Goal: Task Accomplishment & Management: Complete application form

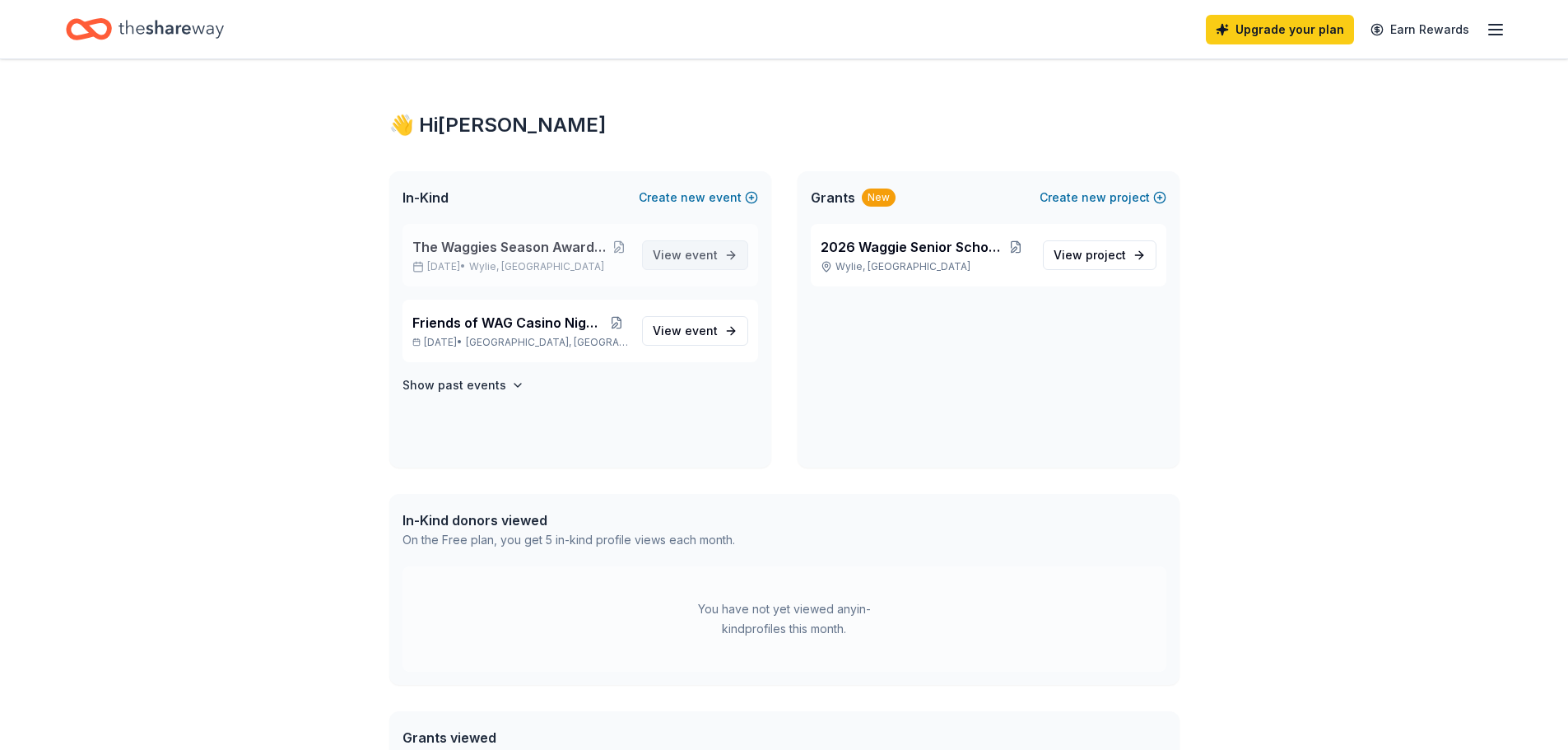
click at [677, 264] on span "View event" at bounding box center [685, 255] width 65 height 20
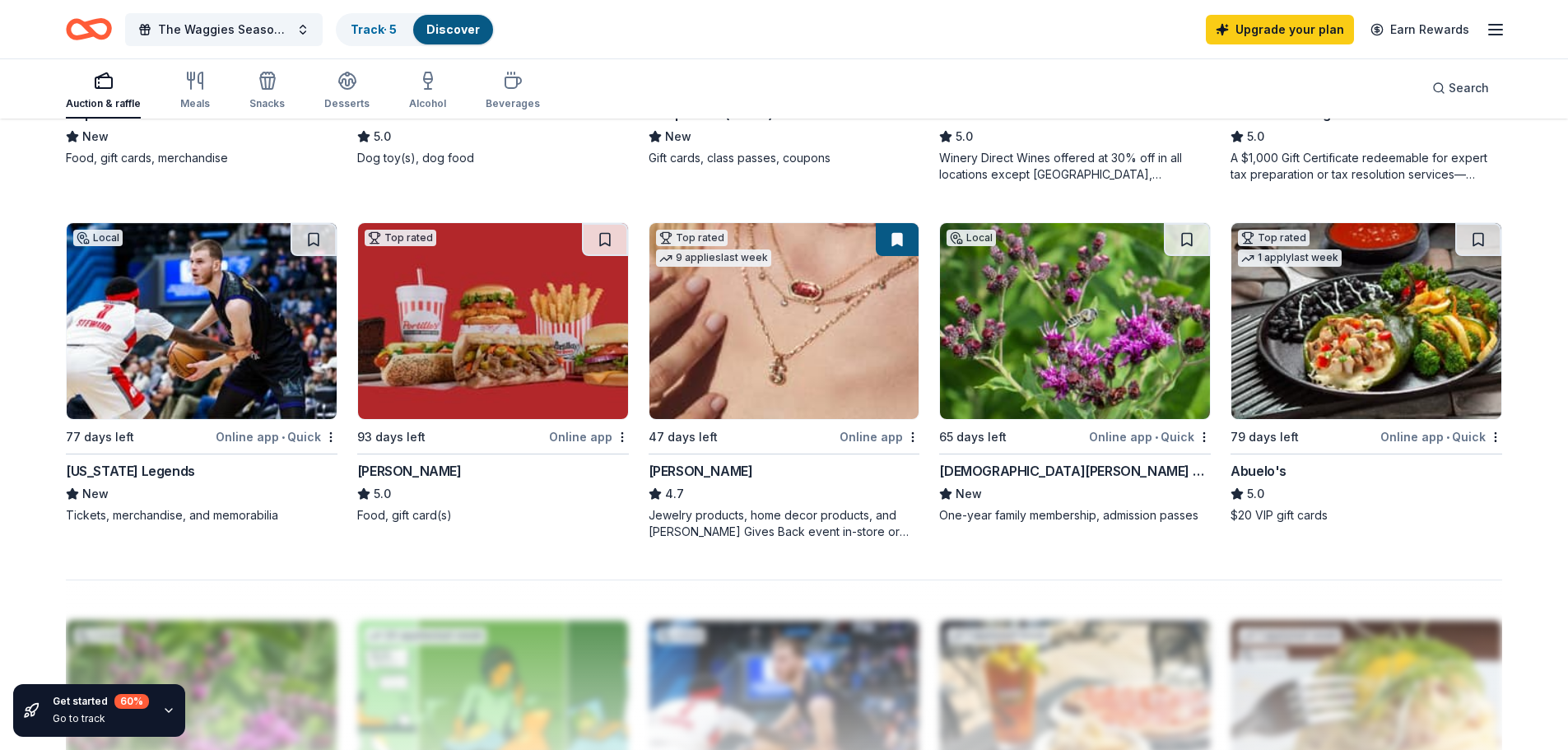
scroll to position [1153, 0]
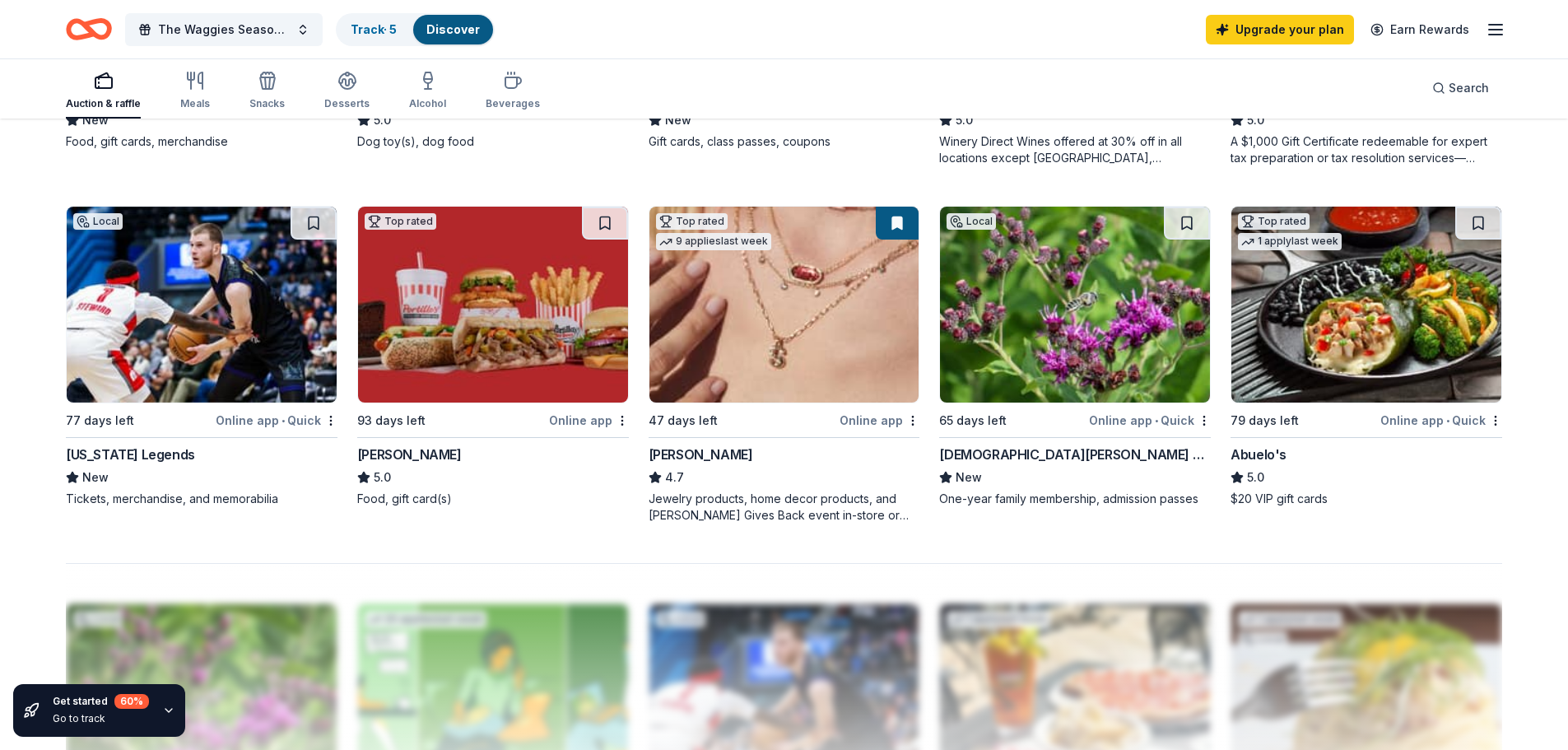
click at [880, 424] on div "Online app" at bounding box center [880, 420] width 80 height 21
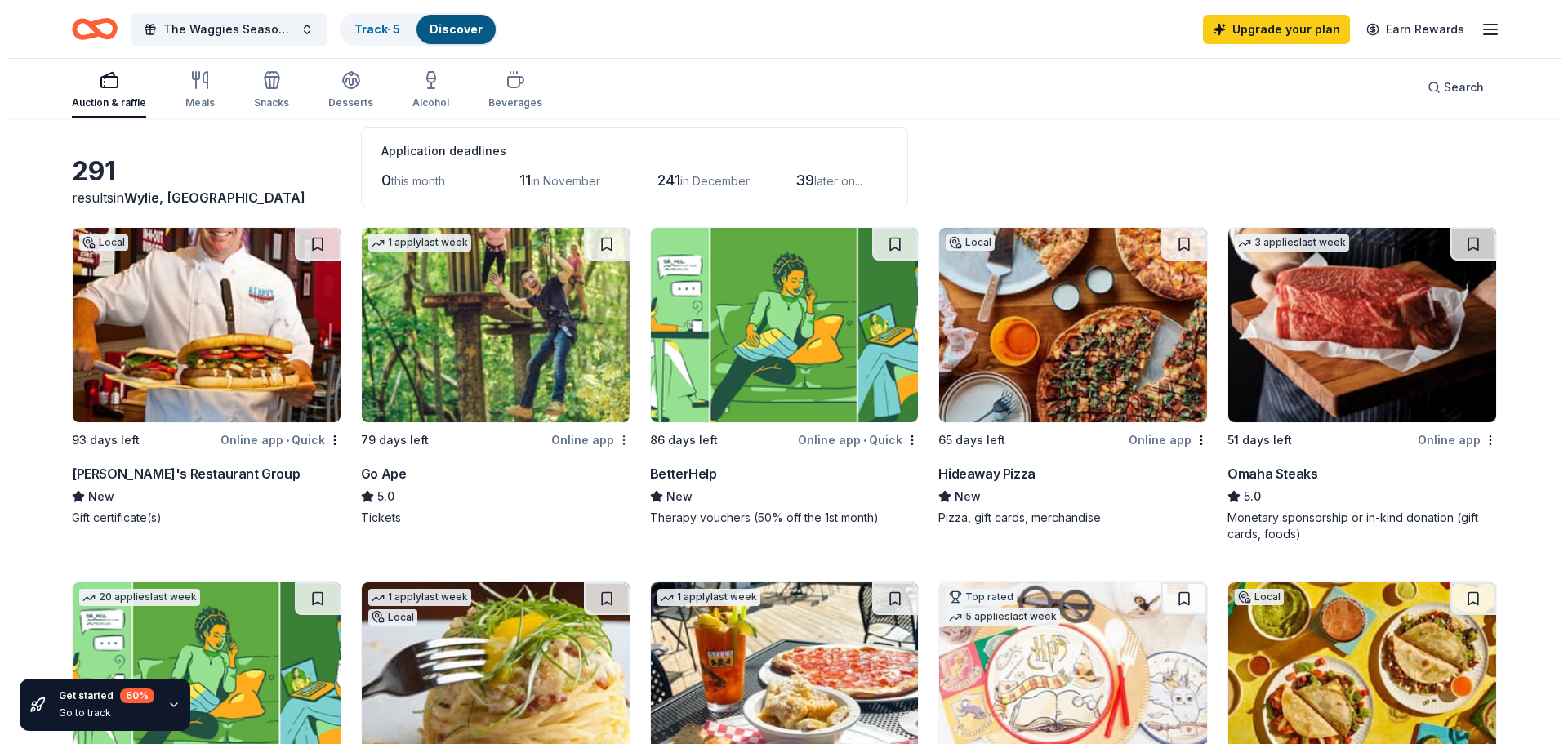
scroll to position [0, 0]
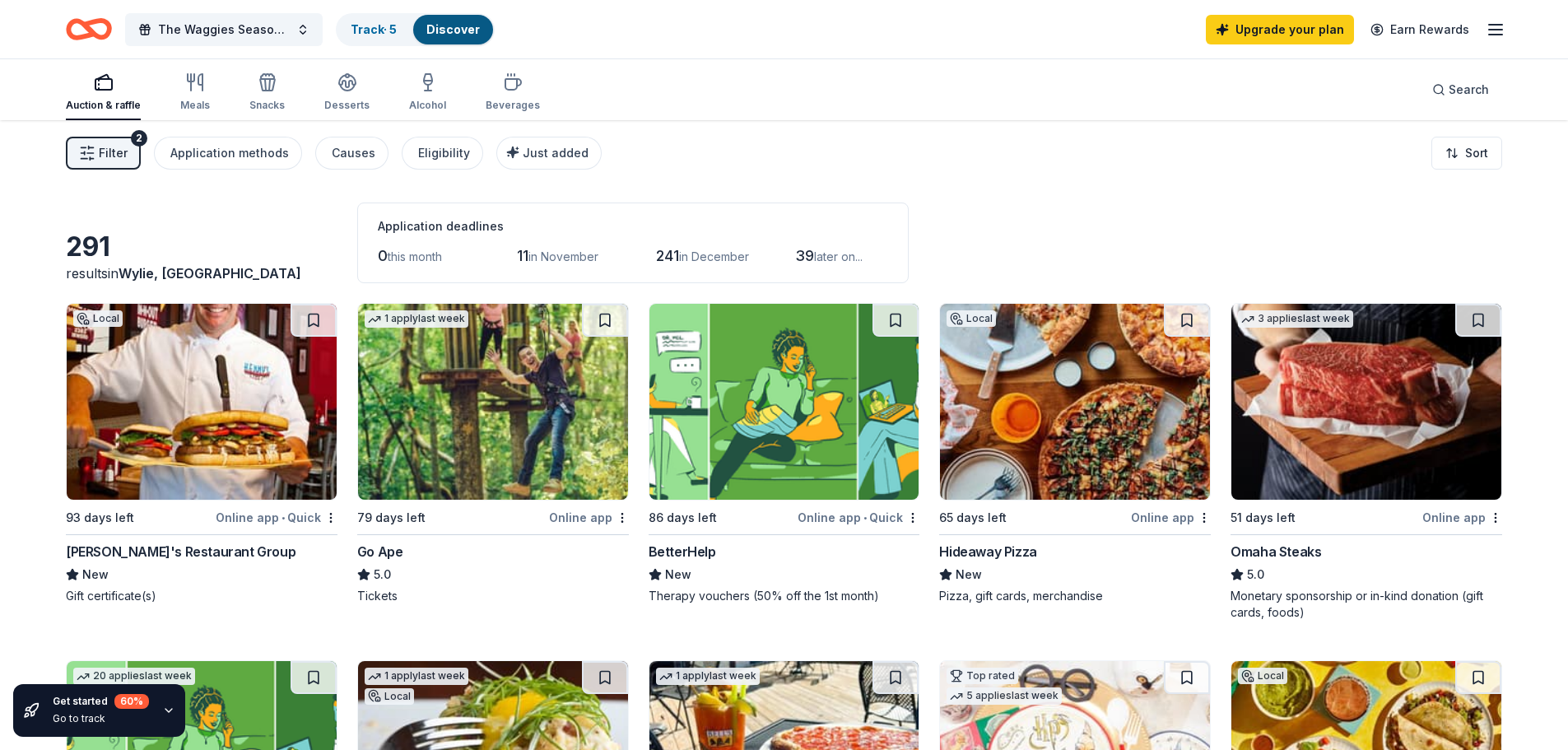
click at [118, 160] on span "Filter" at bounding box center [112, 153] width 29 height 20
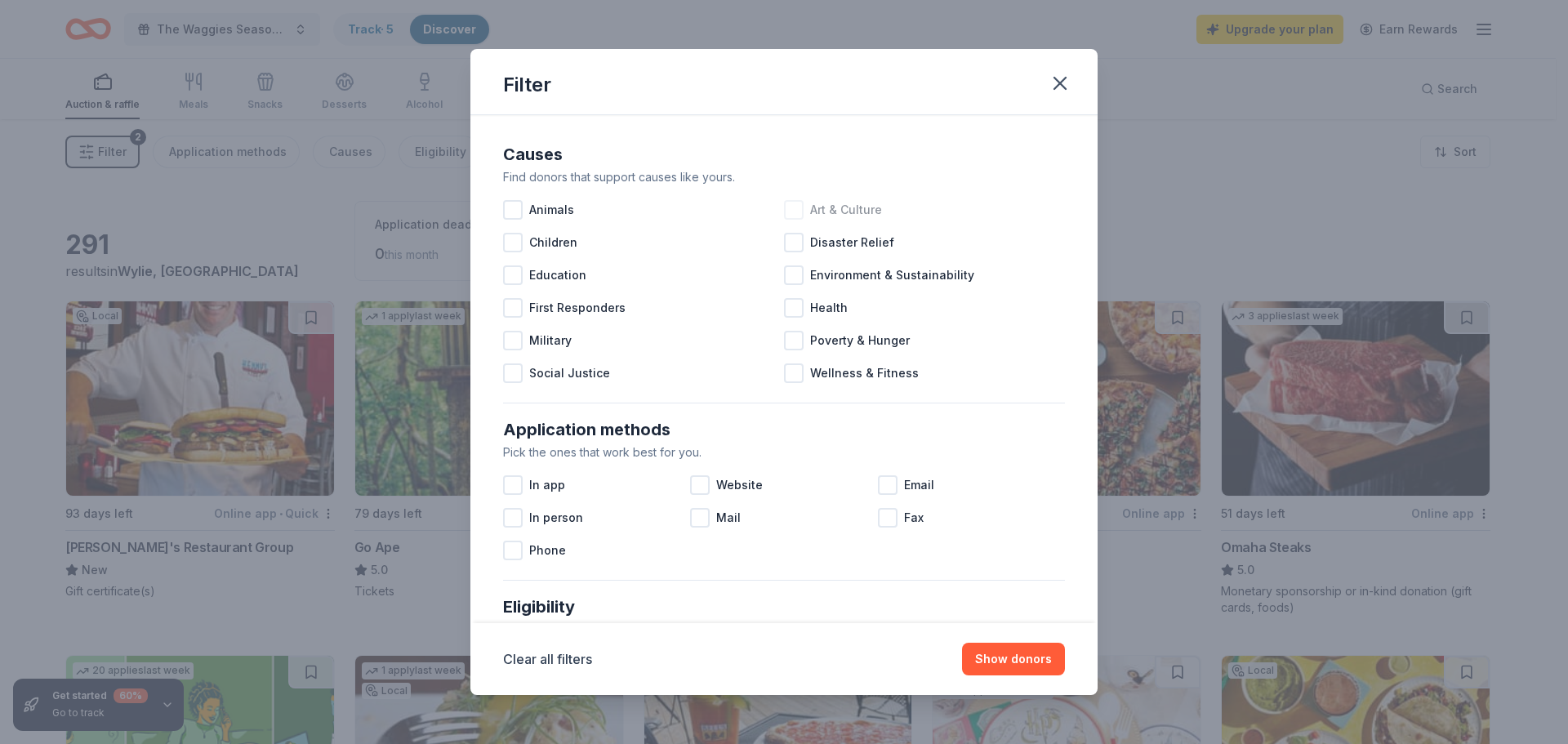
click at [793, 211] on div at bounding box center [794, 209] width 20 height 20
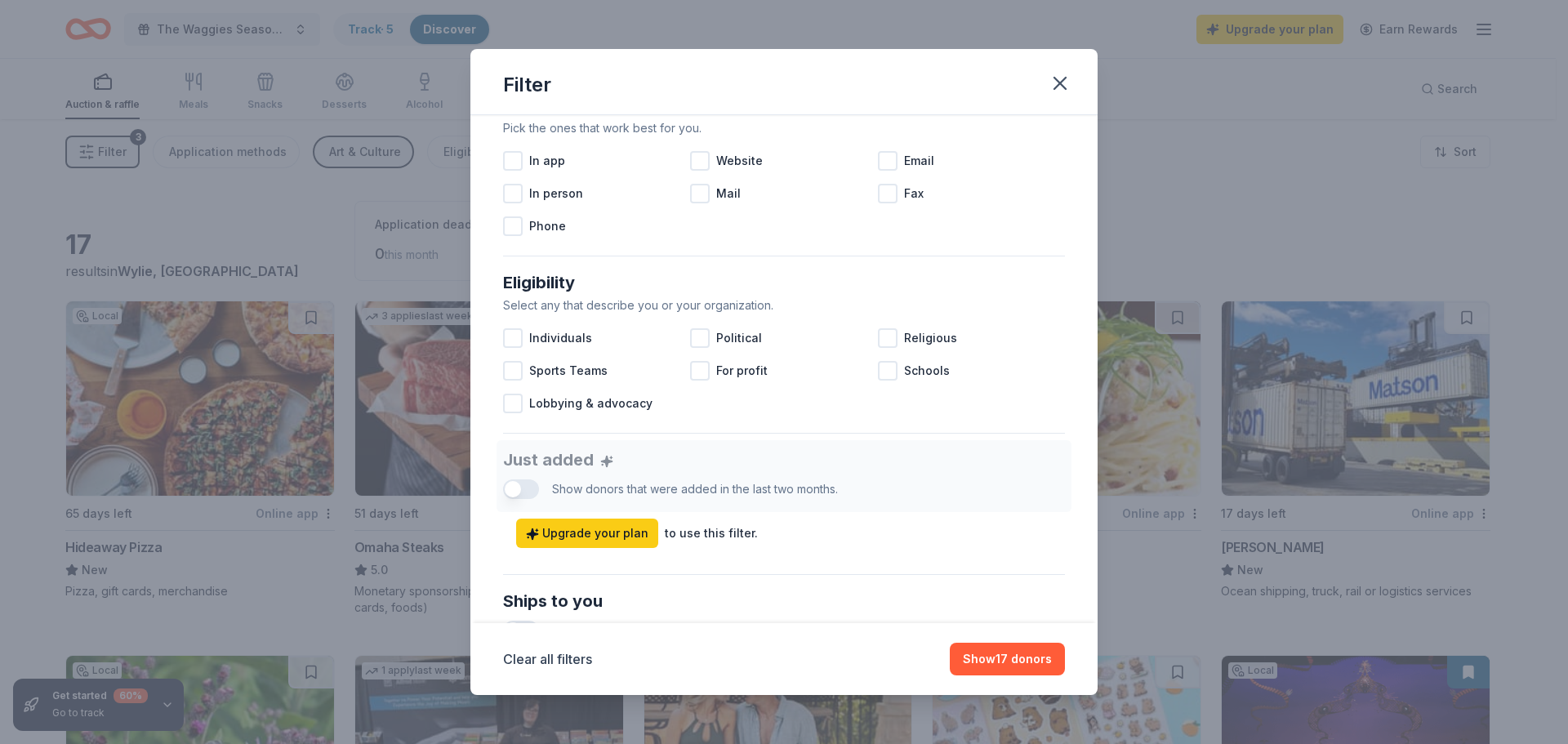
scroll to position [327, 0]
click at [510, 164] on div at bounding box center [512, 158] width 20 height 20
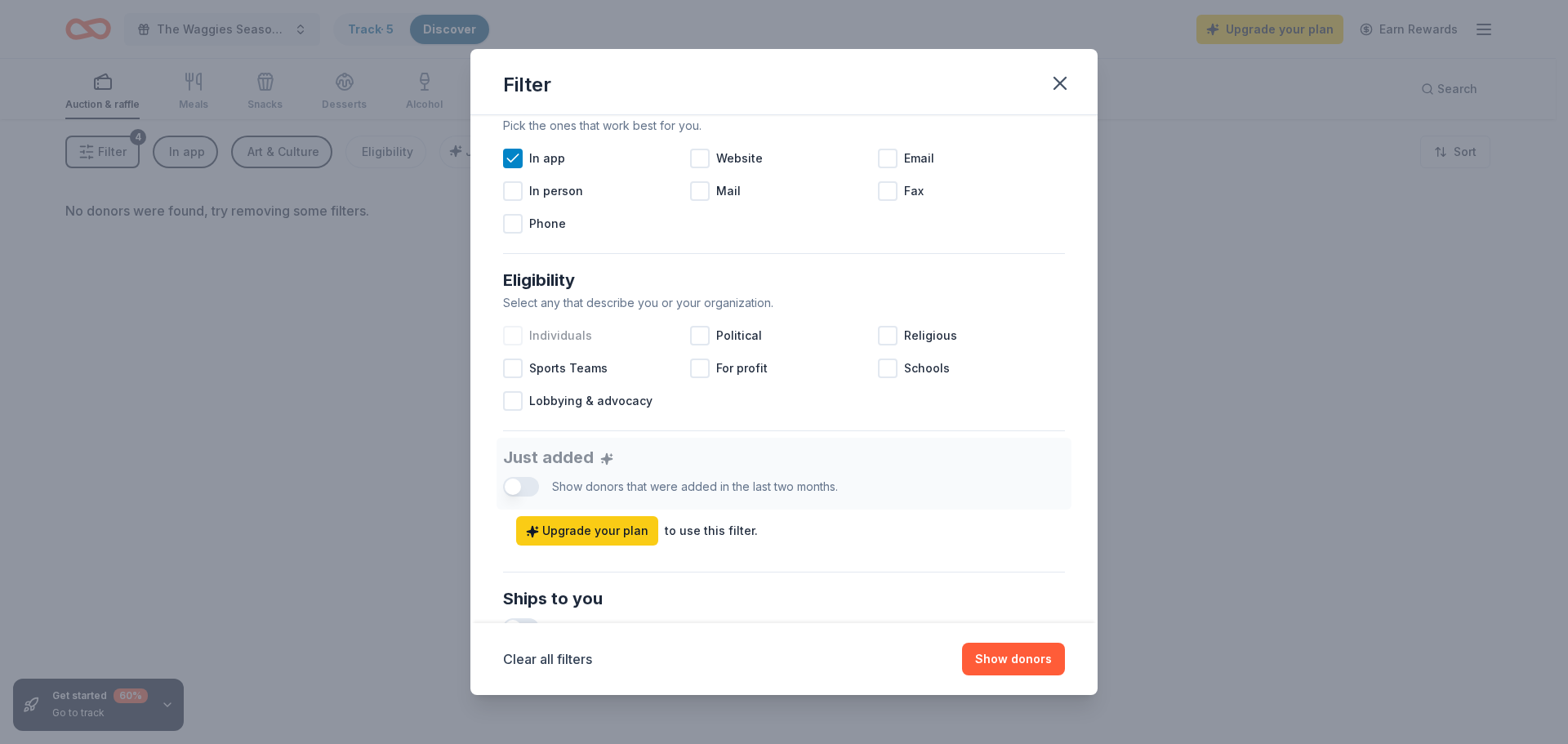
click at [550, 343] on span "Individuals" at bounding box center [561, 336] width 63 height 20
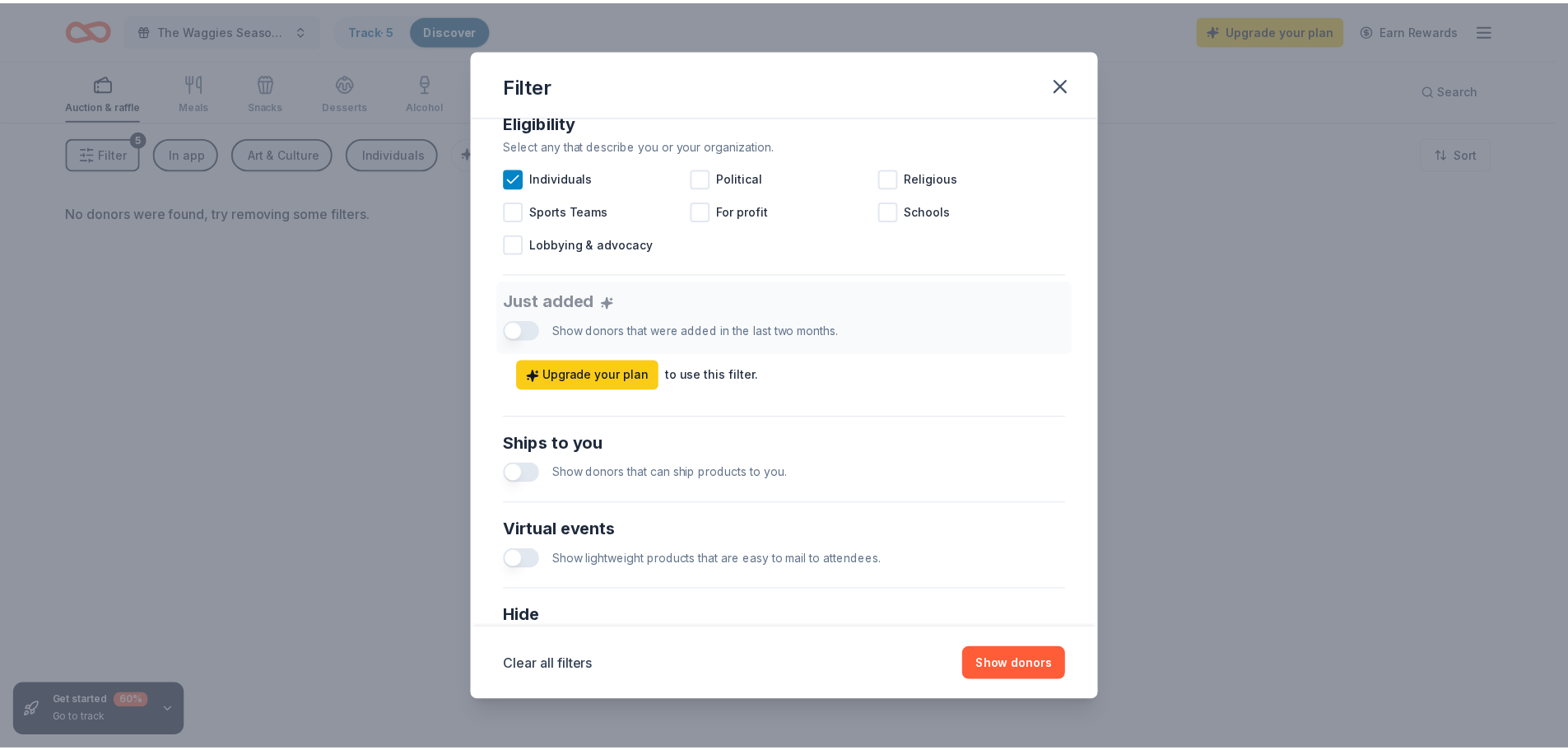
scroll to position [576, 0]
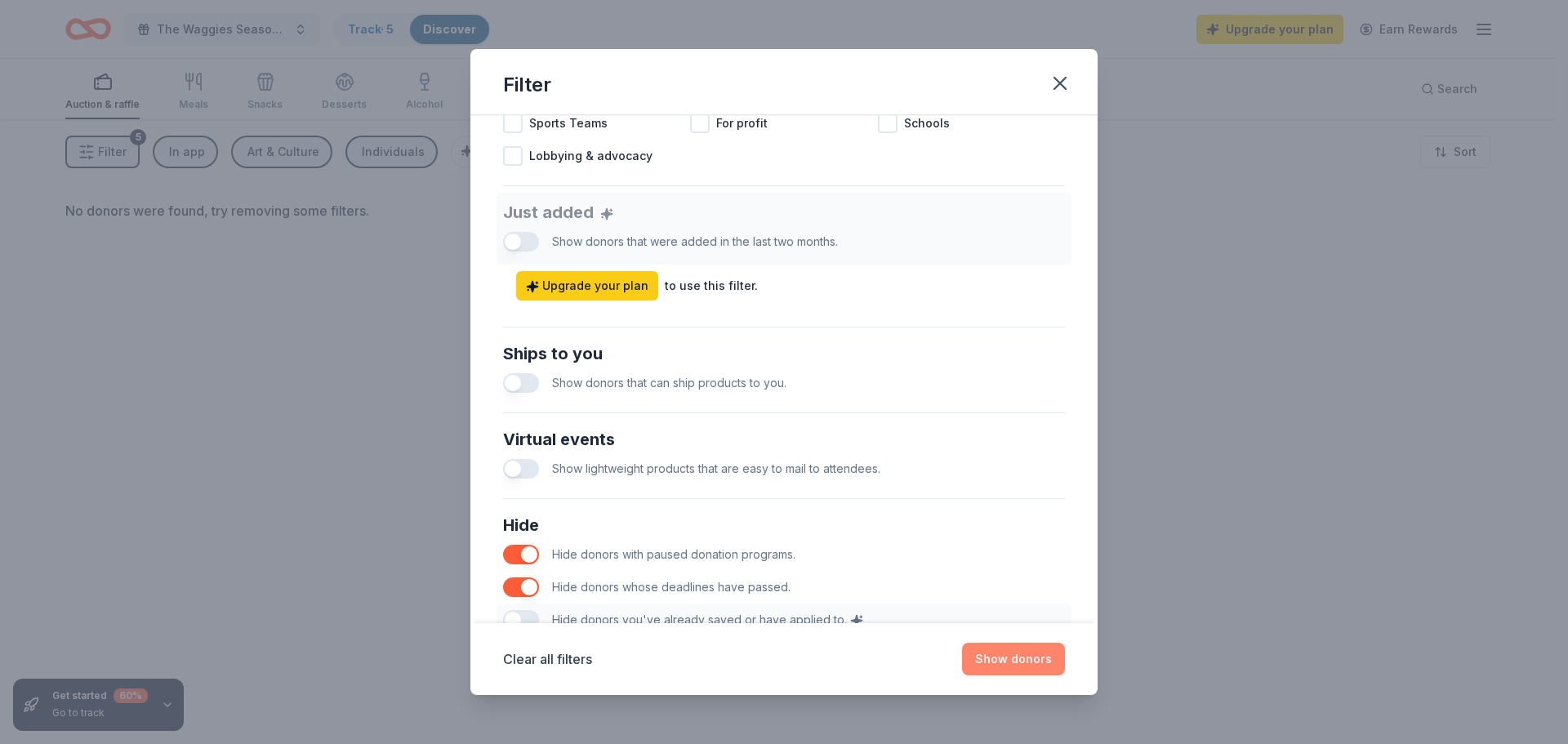
click at [1031, 668] on button "Show donors" at bounding box center [1013, 659] width 103 height 33
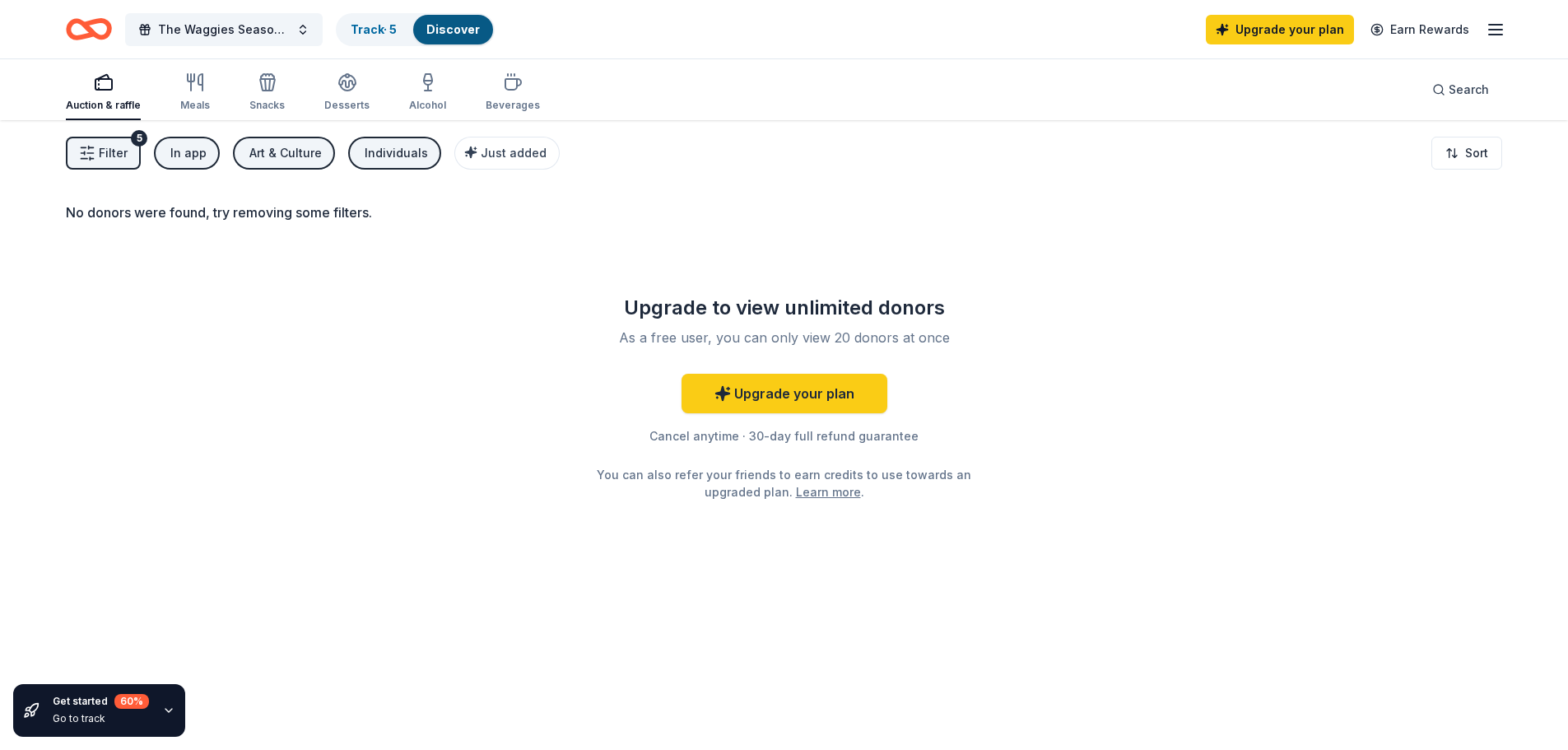
click at [100, 37] on icon "Home" at bounding box center [96, 29] width 25 height 17
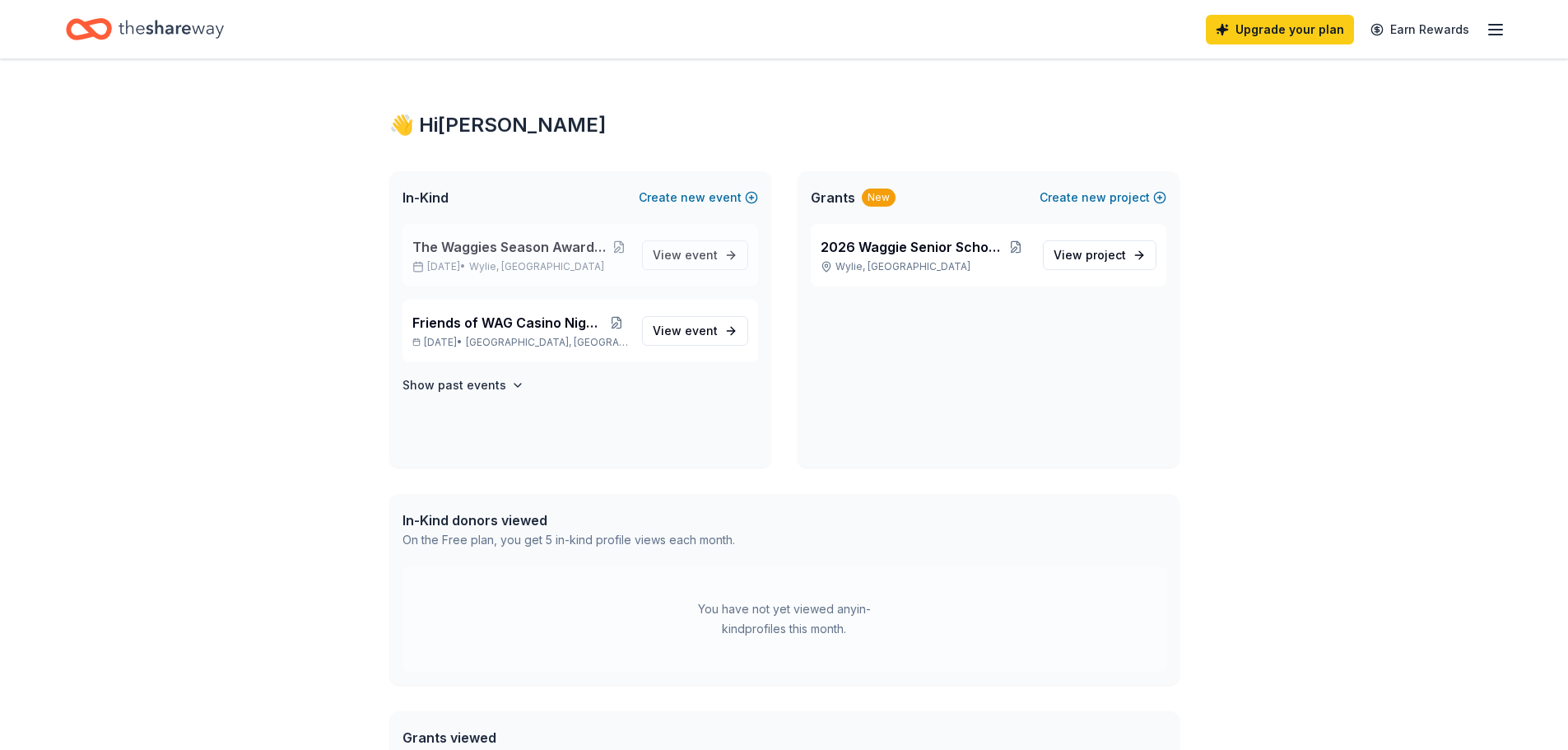
click at [466, 251] on span "The Waggies Season Awards and Fundraising Event" at bounding box center [511, 247] width 198 height 20
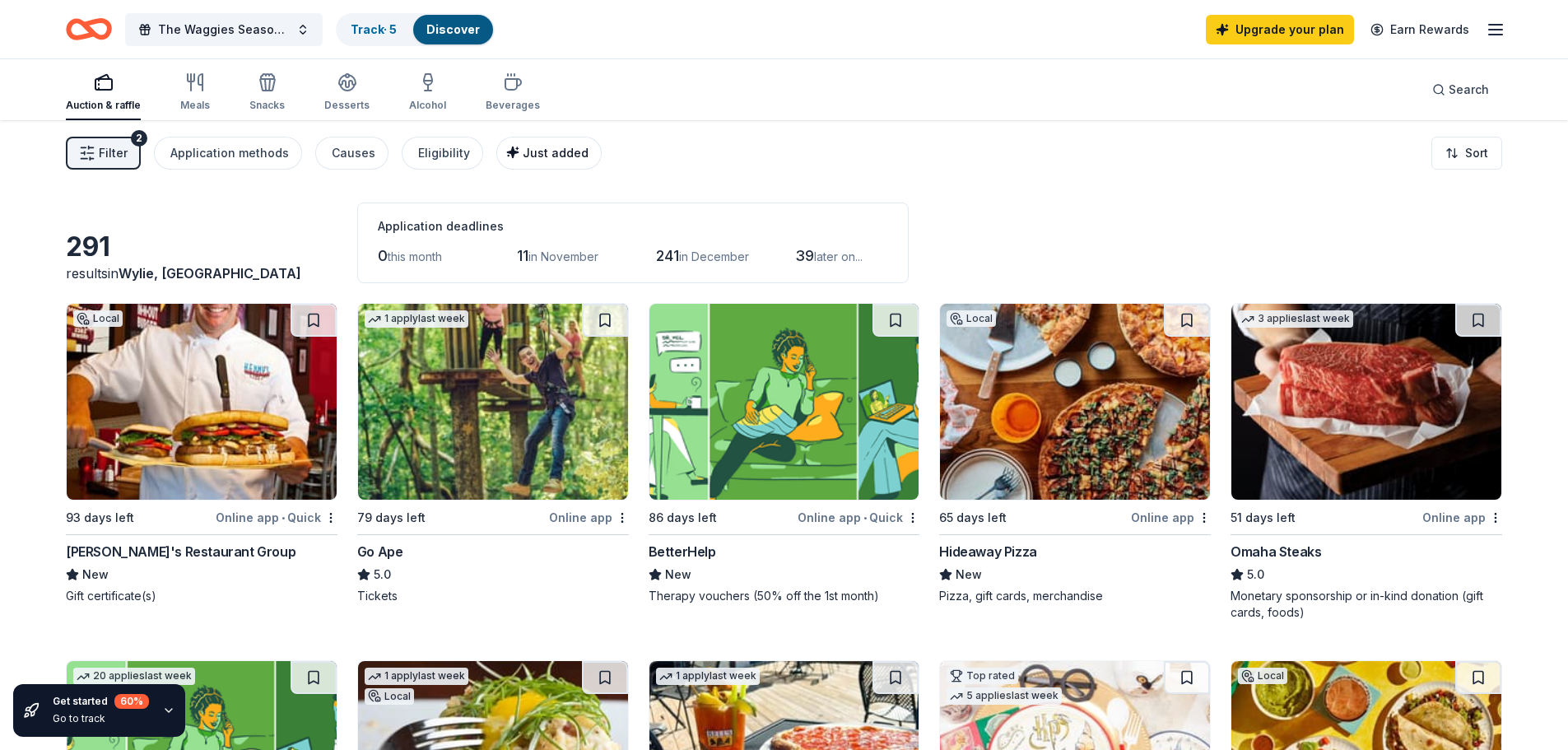
click at [527, 159] on span "Just added" at bounding box center [556, 153] width 66 height 14
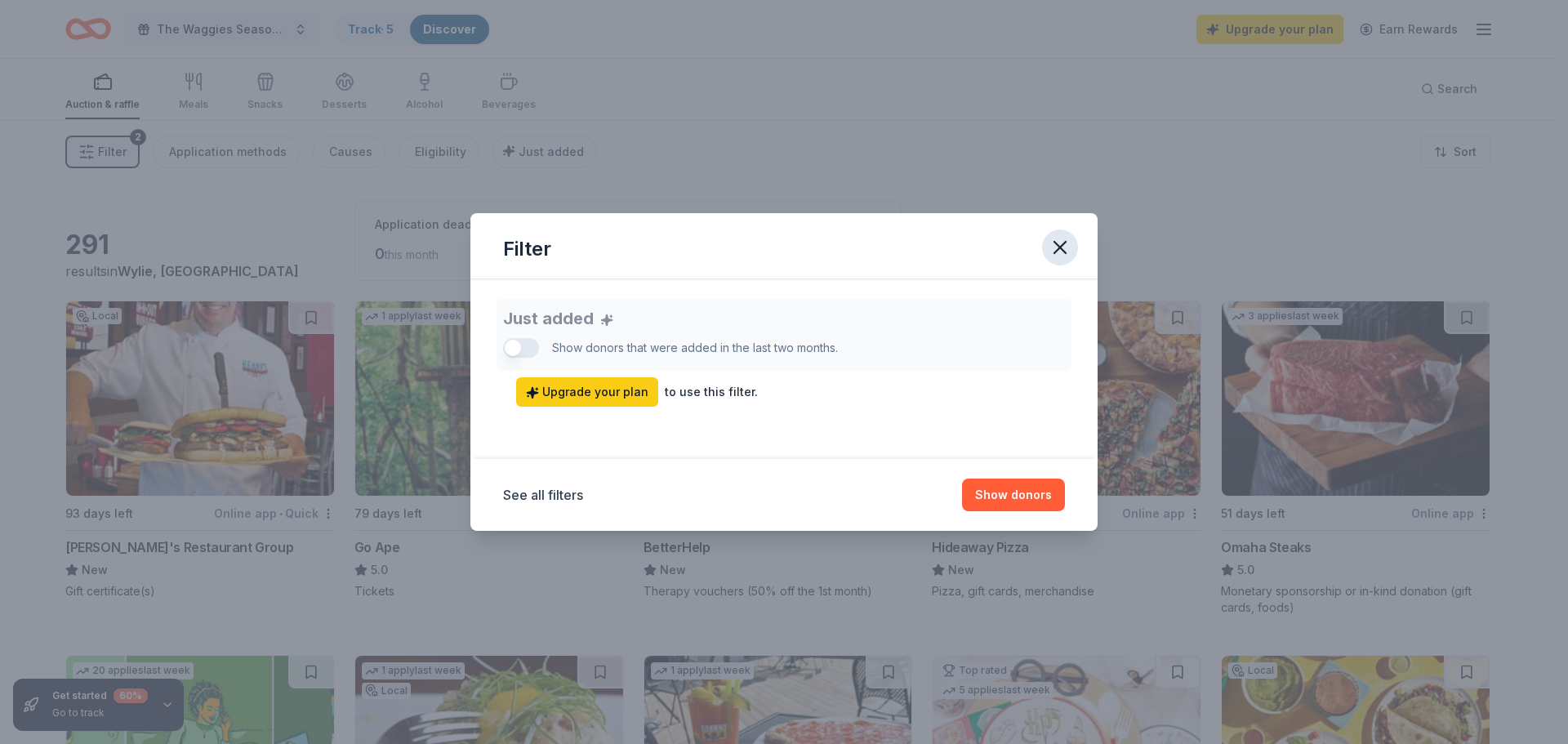
click at [1058, 250] on icon "button" at bounding box center [1060, 247] width 11 height 11
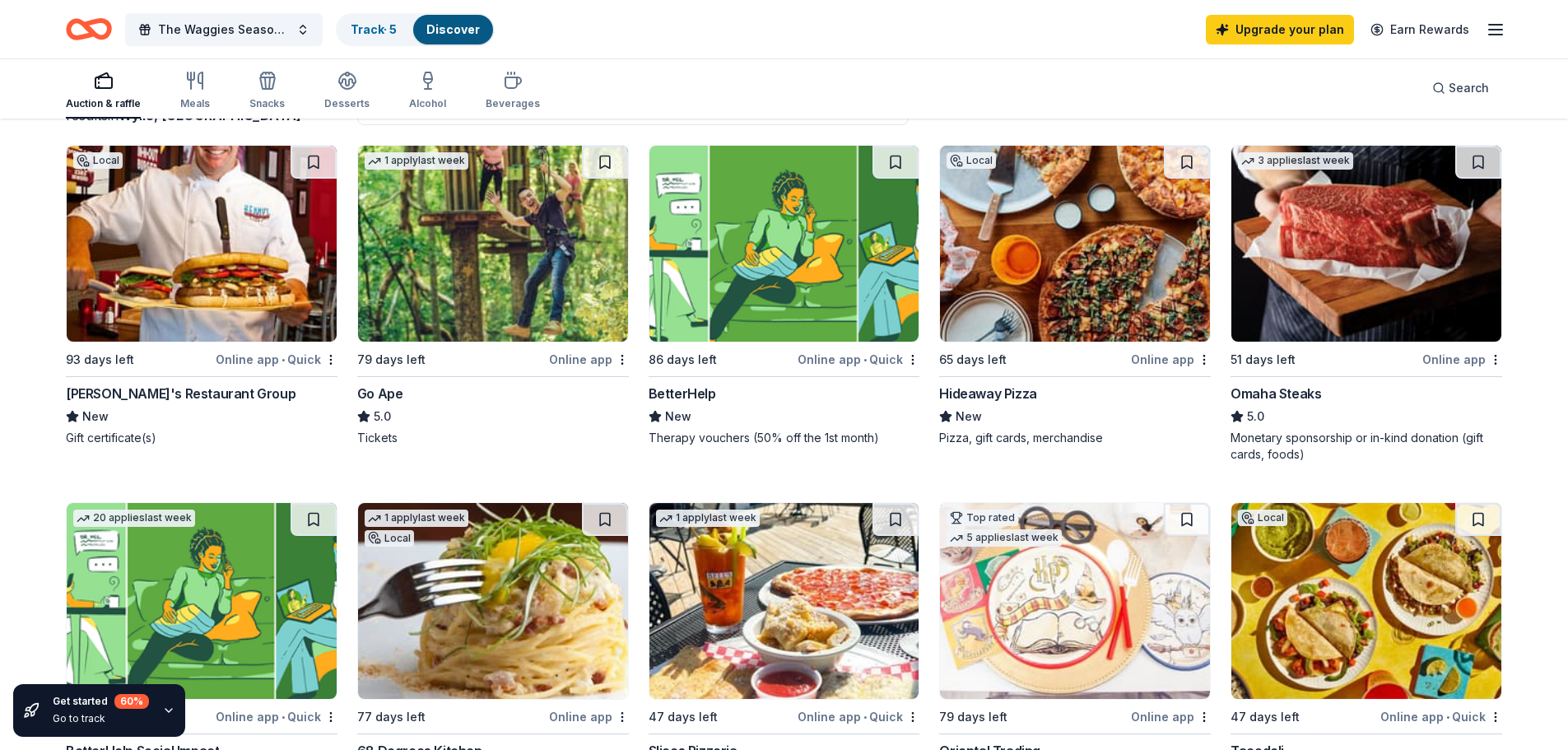
scroll to position [165, 0]
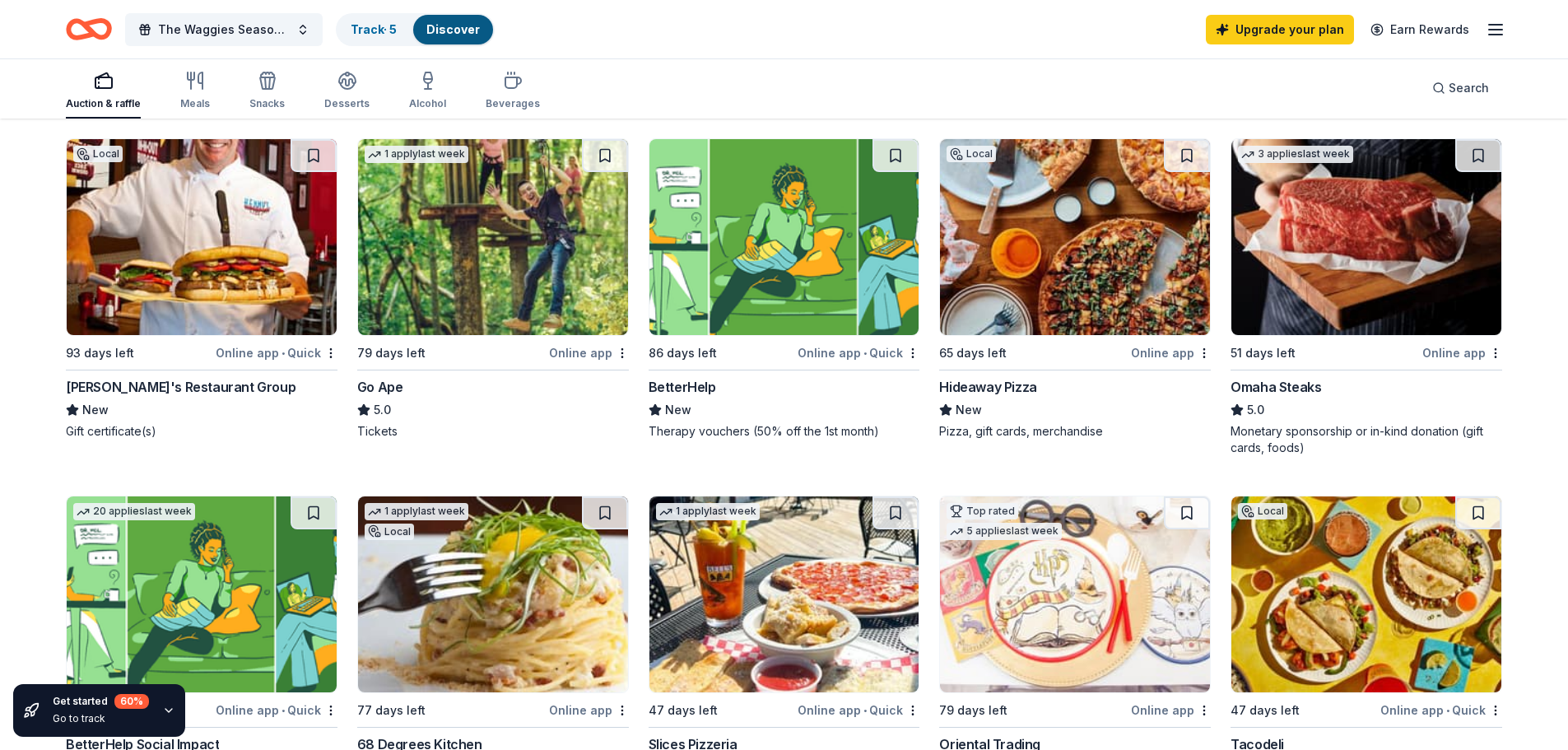
click at [1069, 254] on img at bounding box center [1075, 237] width 270 height 196
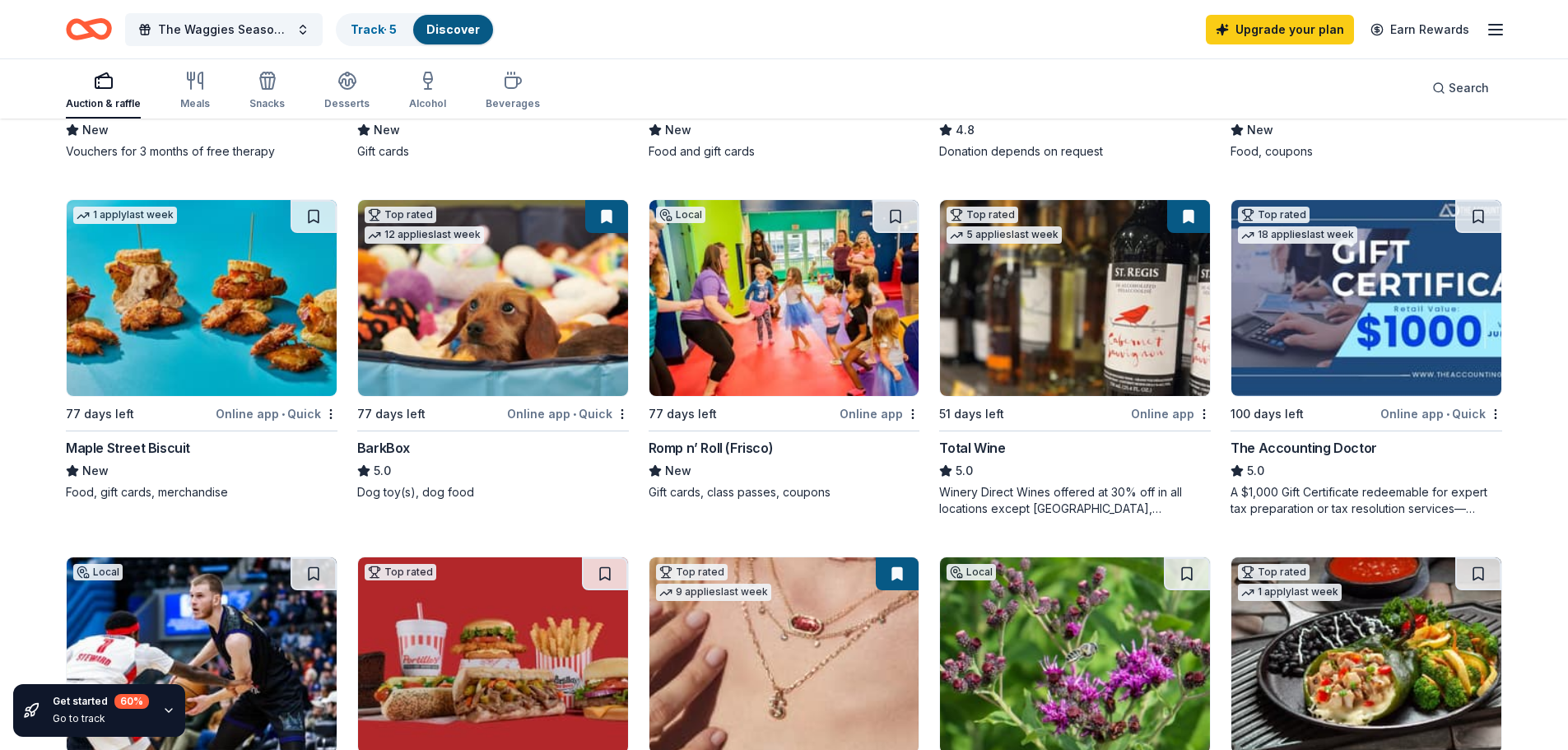
scroll to position [823, 0]
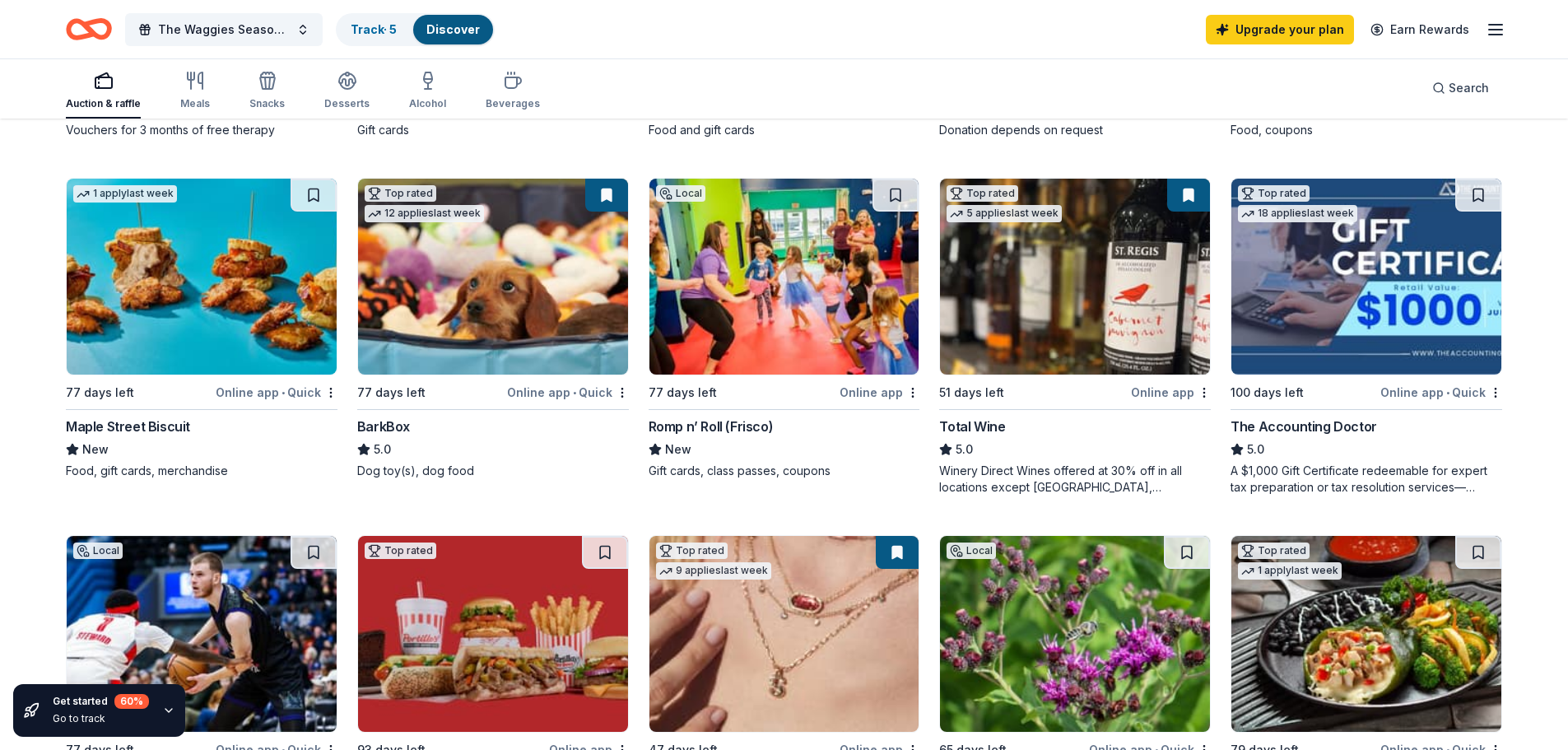
click at [978, 428] on div "Total Wine" at bounding box center [972, 426] width 66 height 20
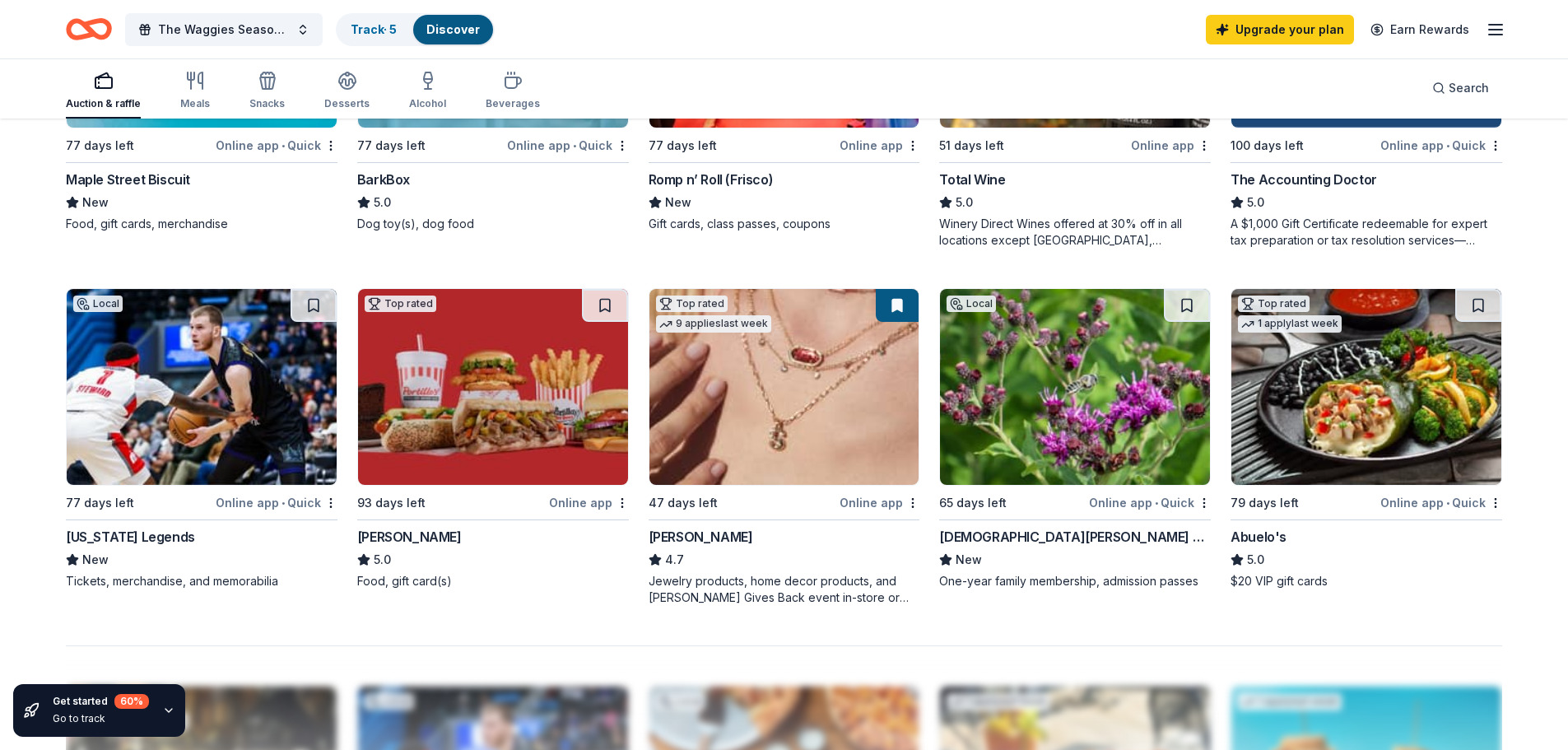
scroll to position [1153, 0]
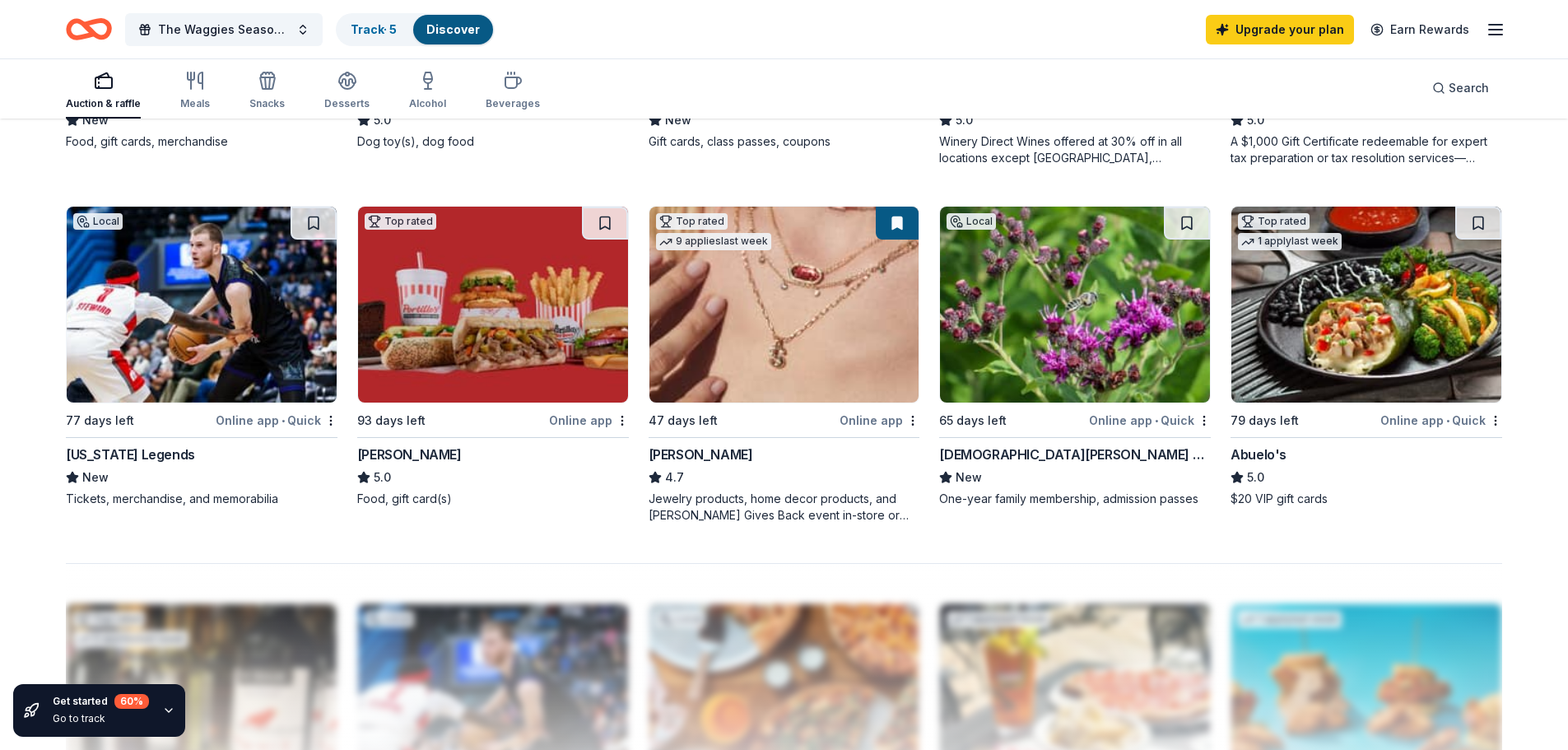
click at [232, 362] on img at bounding box center [201, 304] width 270 height 196
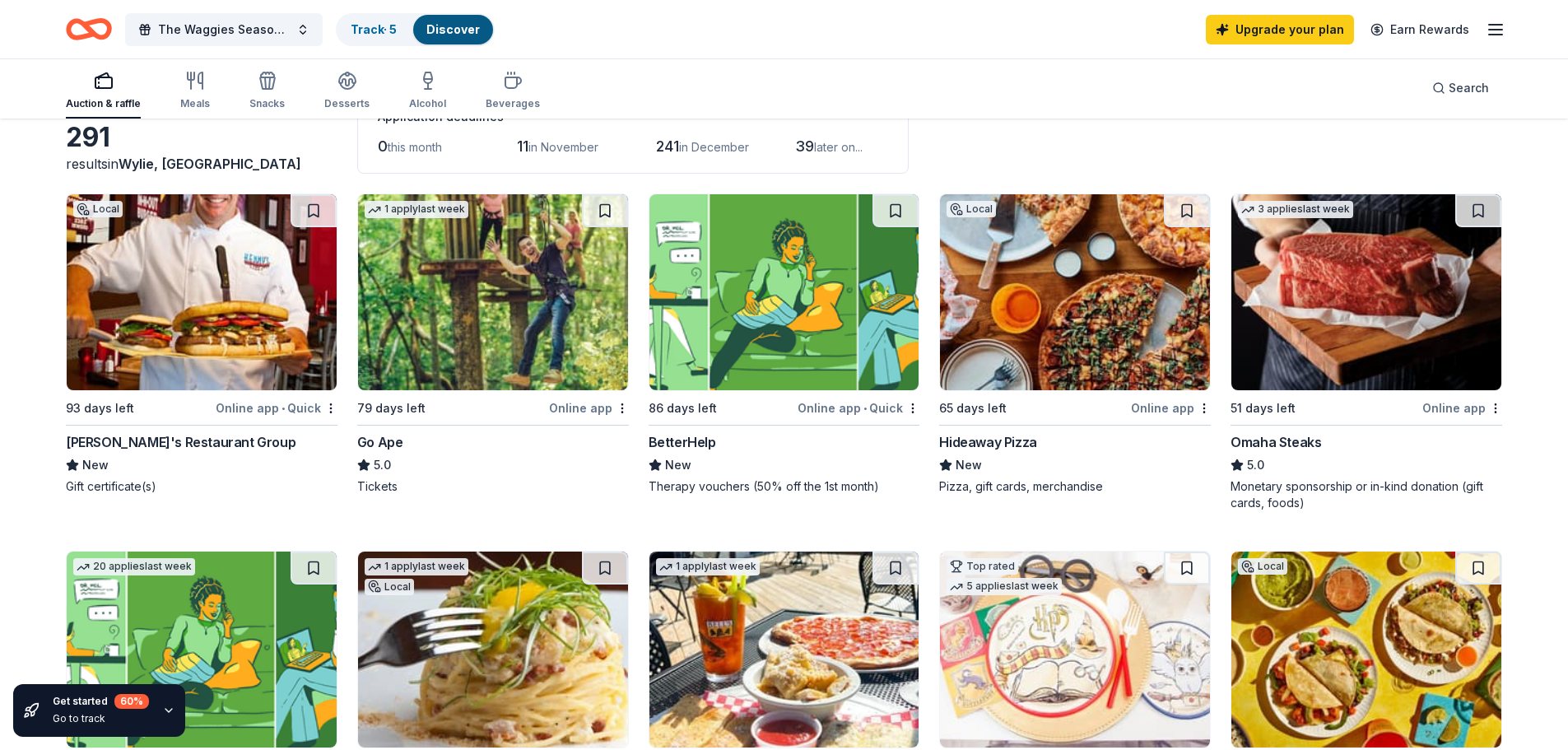
scroll to position [0, 0]
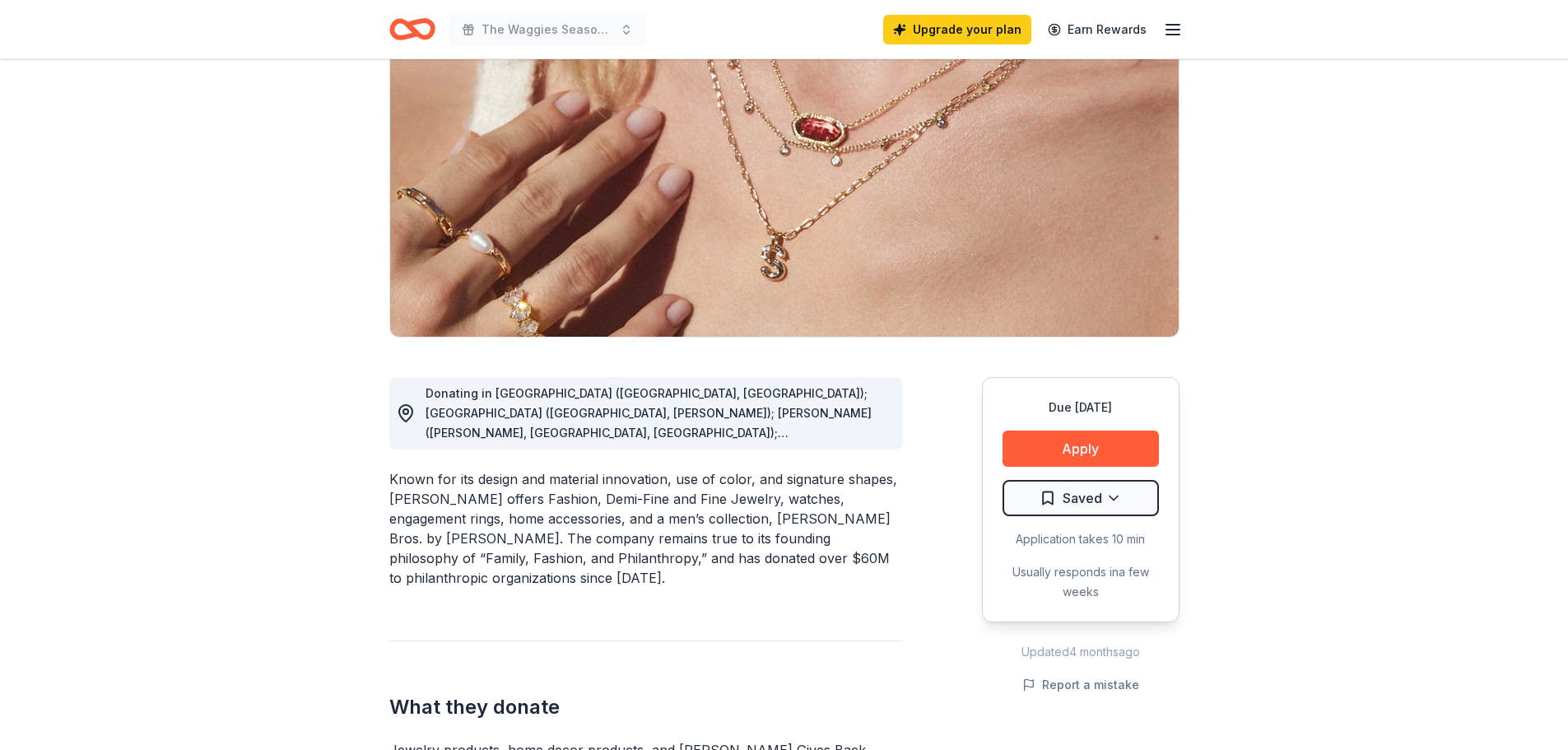
scroll to position [165, 0]
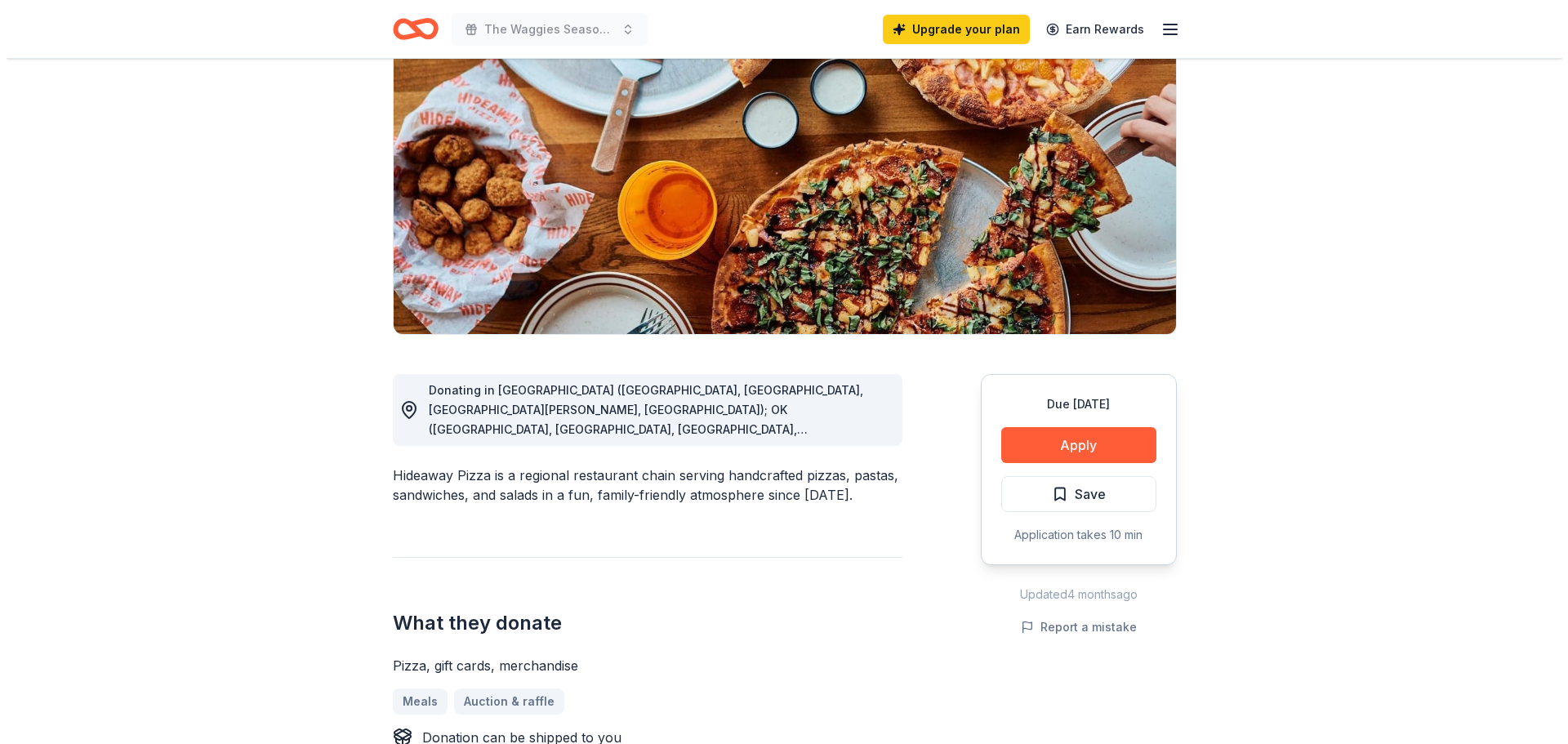
scroll to position [164, 0]
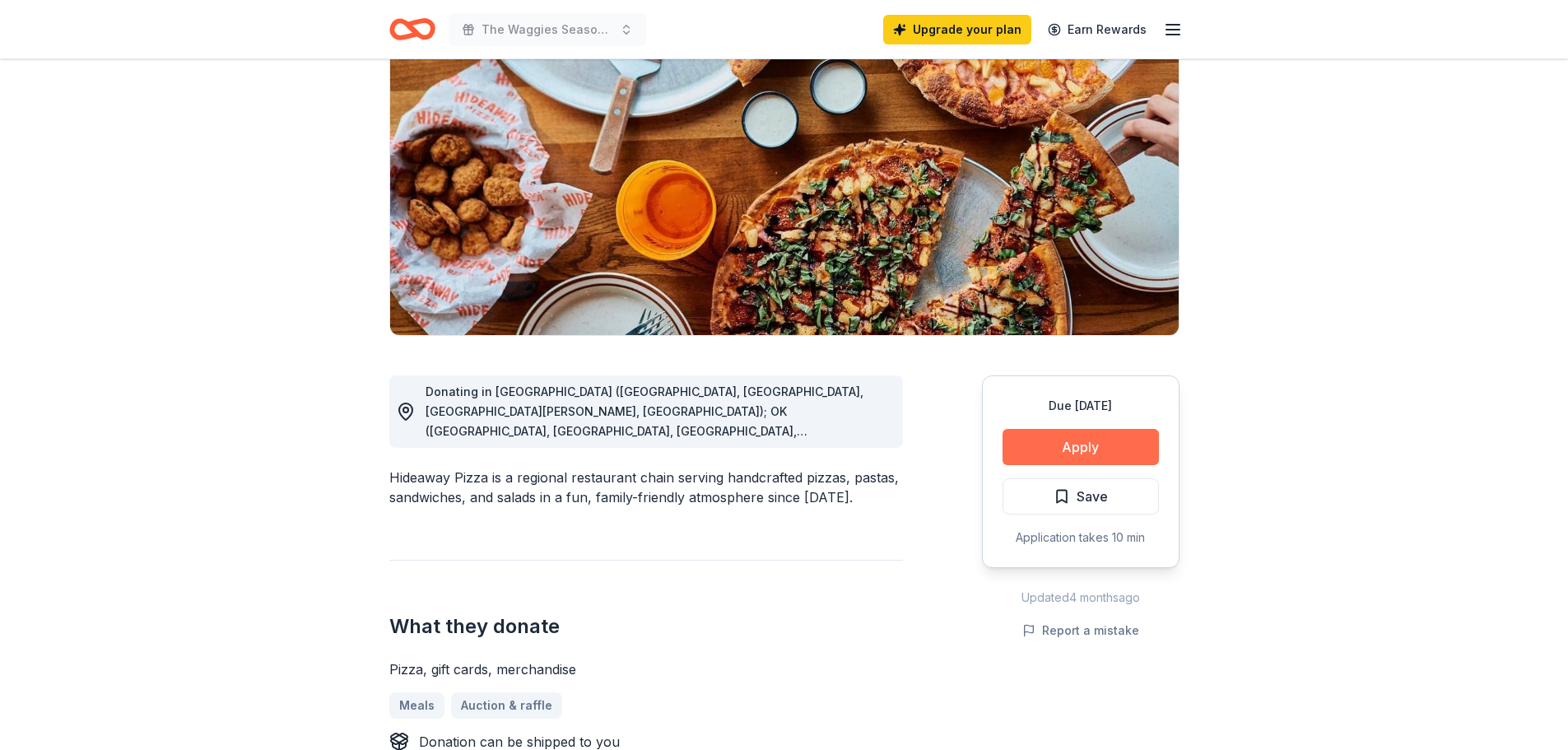
click at [1075, 447] on button "Apply" at bounding box center [1081, 447] width 156 height 37
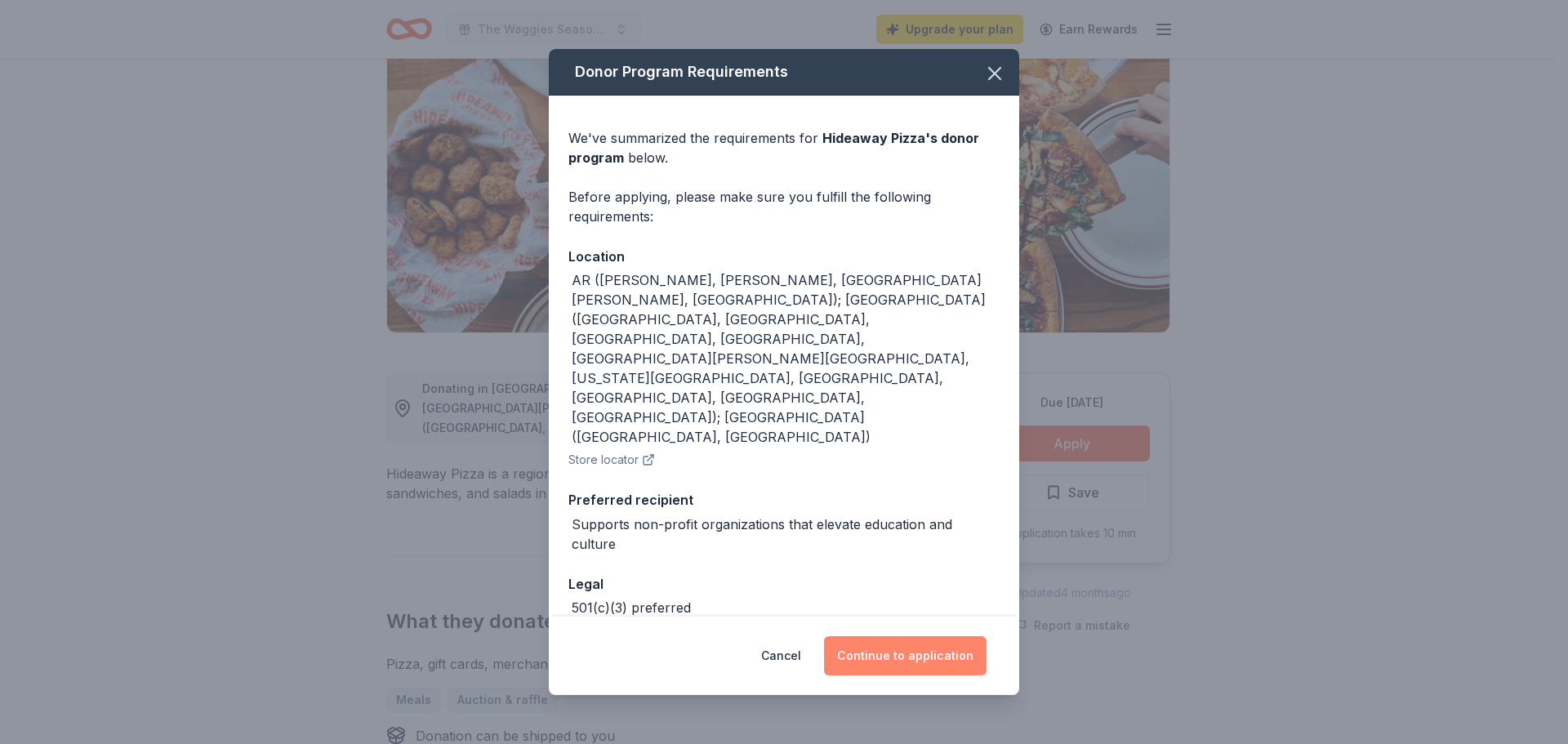
click at [931, 644] on button "Continue to application" at bounding box center [905, 655] width 163 height 39
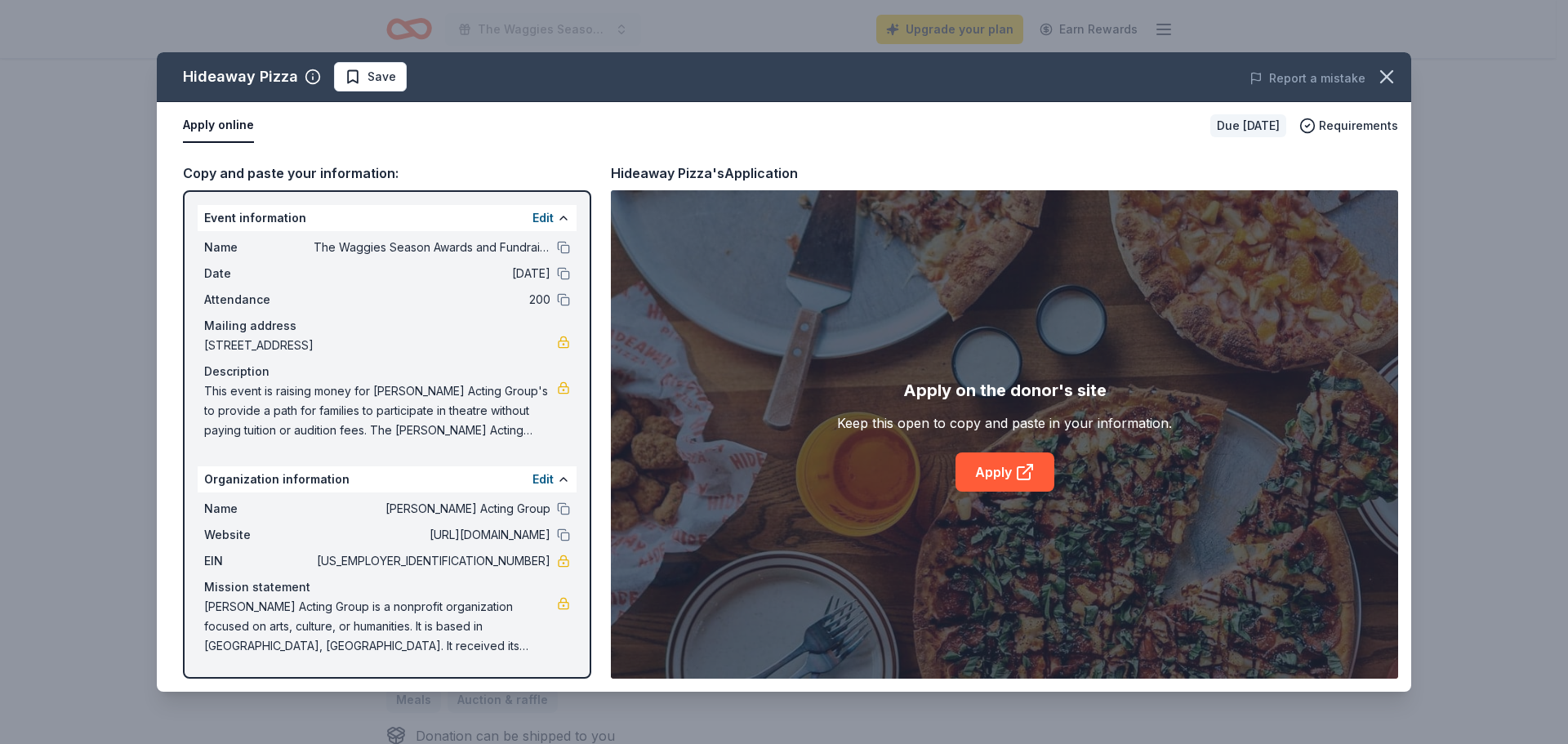
click at [352, 282] on span "[DATE]" at bounding box center [432, 273] width 237 height 20
click at [988, 474] on link "Apply" at bounding box center [1005, 471] width 99 height 39
click at [343, 420] on span "This event is raising money for [PERSON_NAME] Acting Group's to provide a path …" at bounding box center [381, 411] width 353 height 59
click at [246, 401] on span "This event is raising money for [PERSON_NAME] Acting Group's to provide a path …" at bounding box center [381, 411] width 353 height 59
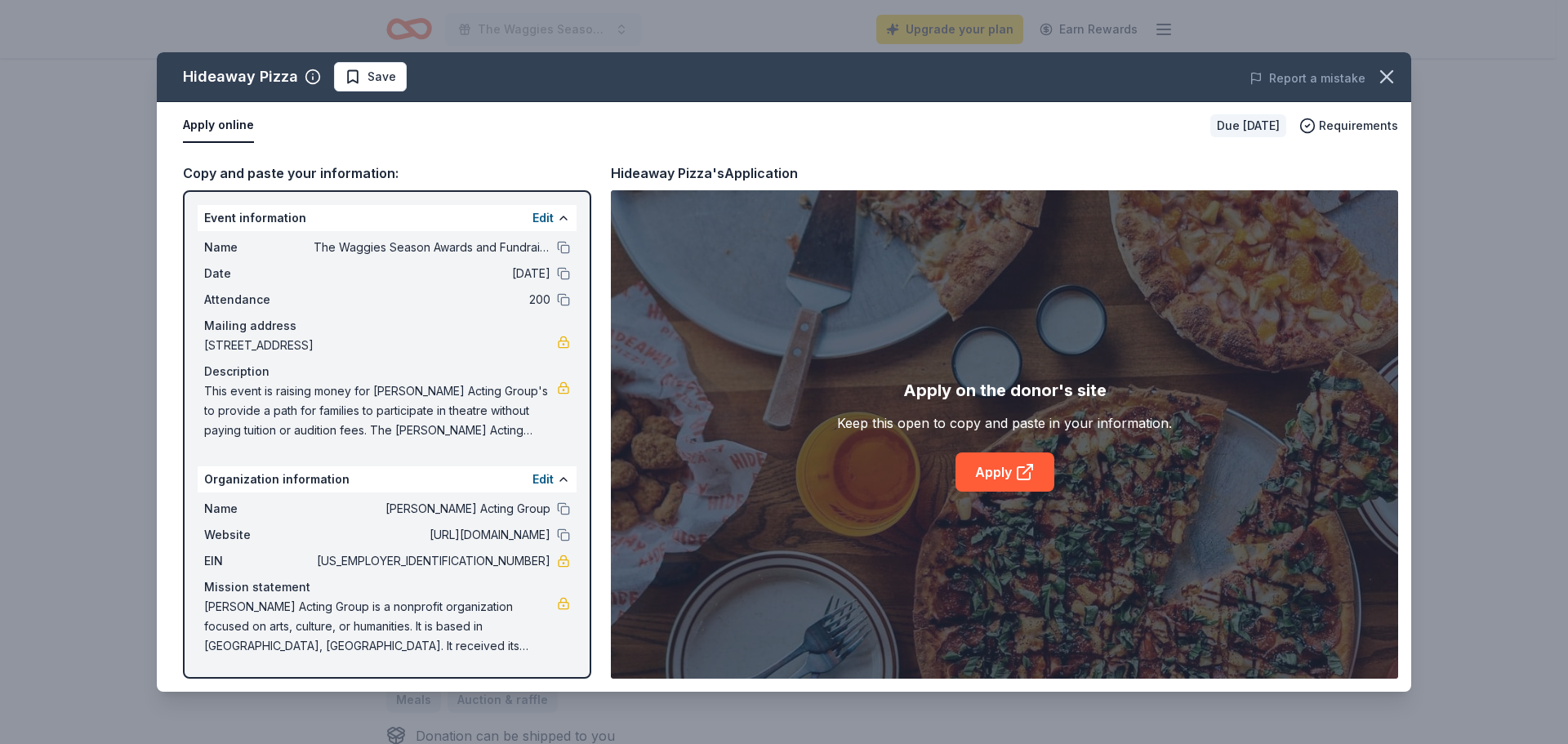
click at [260, 402] on span "This event is raising money for [PERSON_NAME] Acting Group's to provide a path …" at bounding box center [381, 411] width 353 height 59
click at [261, 401] on span "This event is raising money for [PERSON_NAME] Acting Group's to provide a path …" at bounding box center [381, 411] width 353 height 59
click at [382, 421] on span "This event is raising money for [PERSON_NAME] Acting Group's to provide a path …" at bounding box center [381, 411] width 353 height 59
click at [549, 223] on button "Edit" at bounding box center [543, 218] width 22 height 20
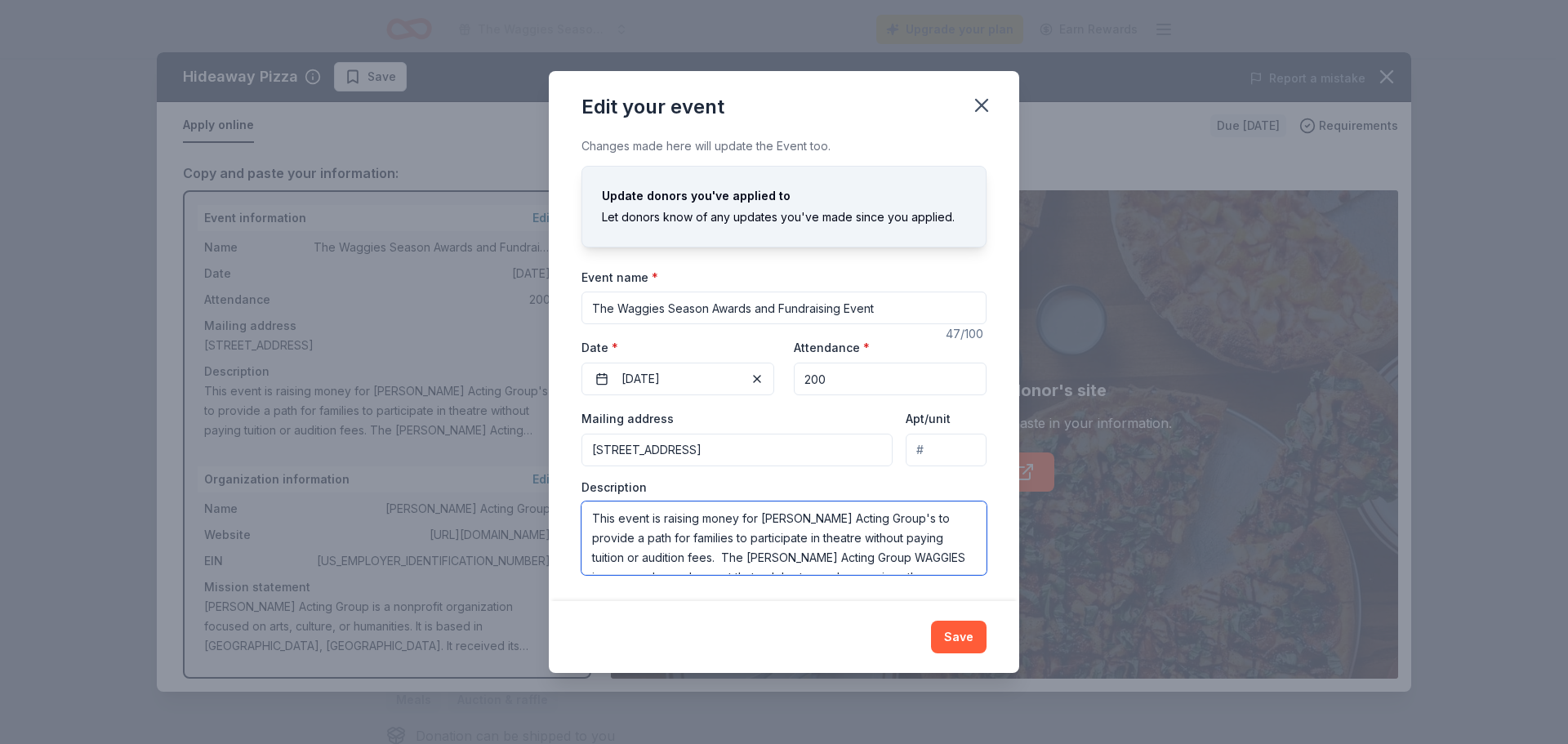
click at [779, 528] on textarea "This event is raising money for [PERSON_NAME] Acting Group's to provide a path …" at bounding box center [784, 538] width 405 height 74
drag, startPoint x: 986, startPoint y: 106, endPoint x: 948, endPoint y: 101, distance: 38.3
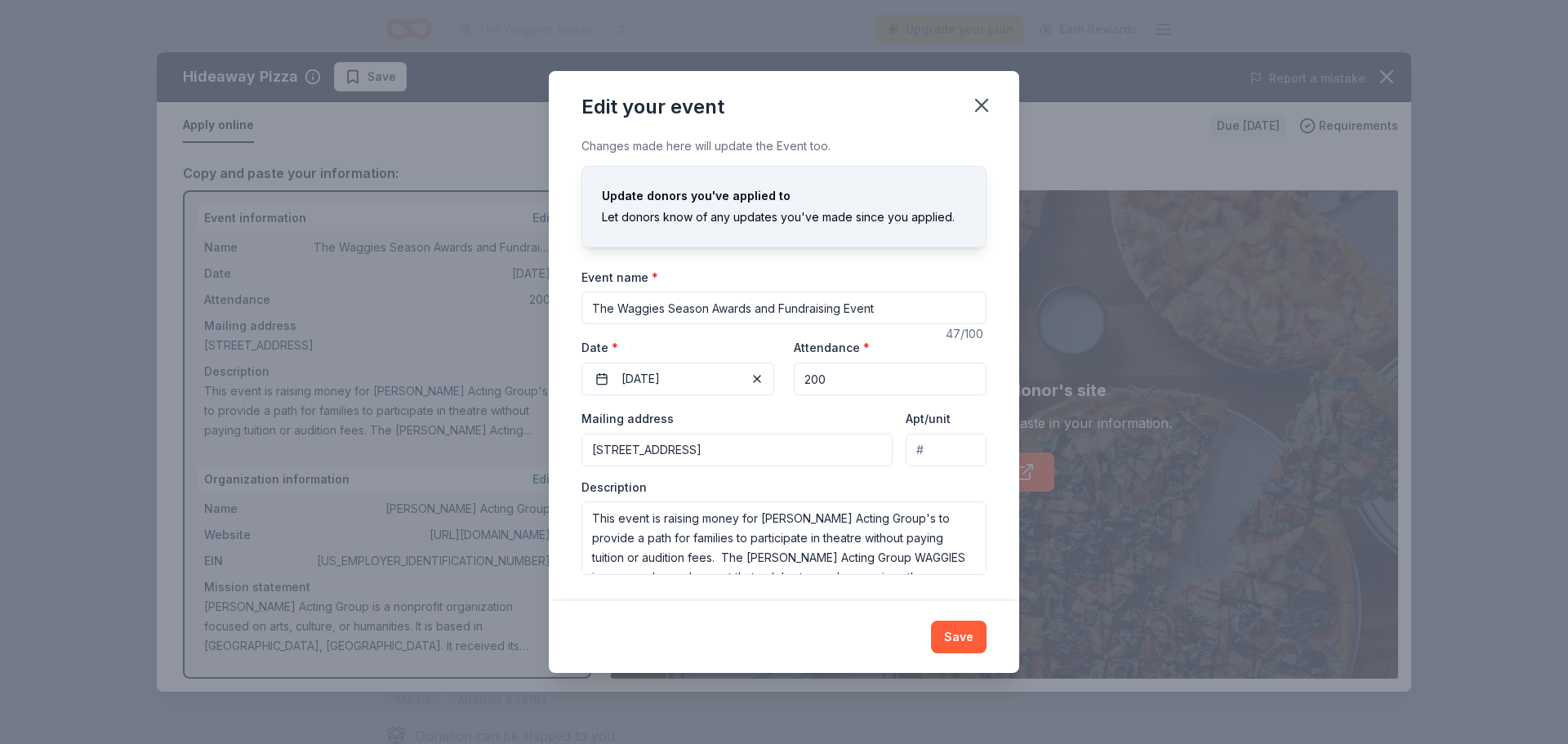
click at [986, 106] on icon "button" at bounding box center [981, 106] width 22 height 22
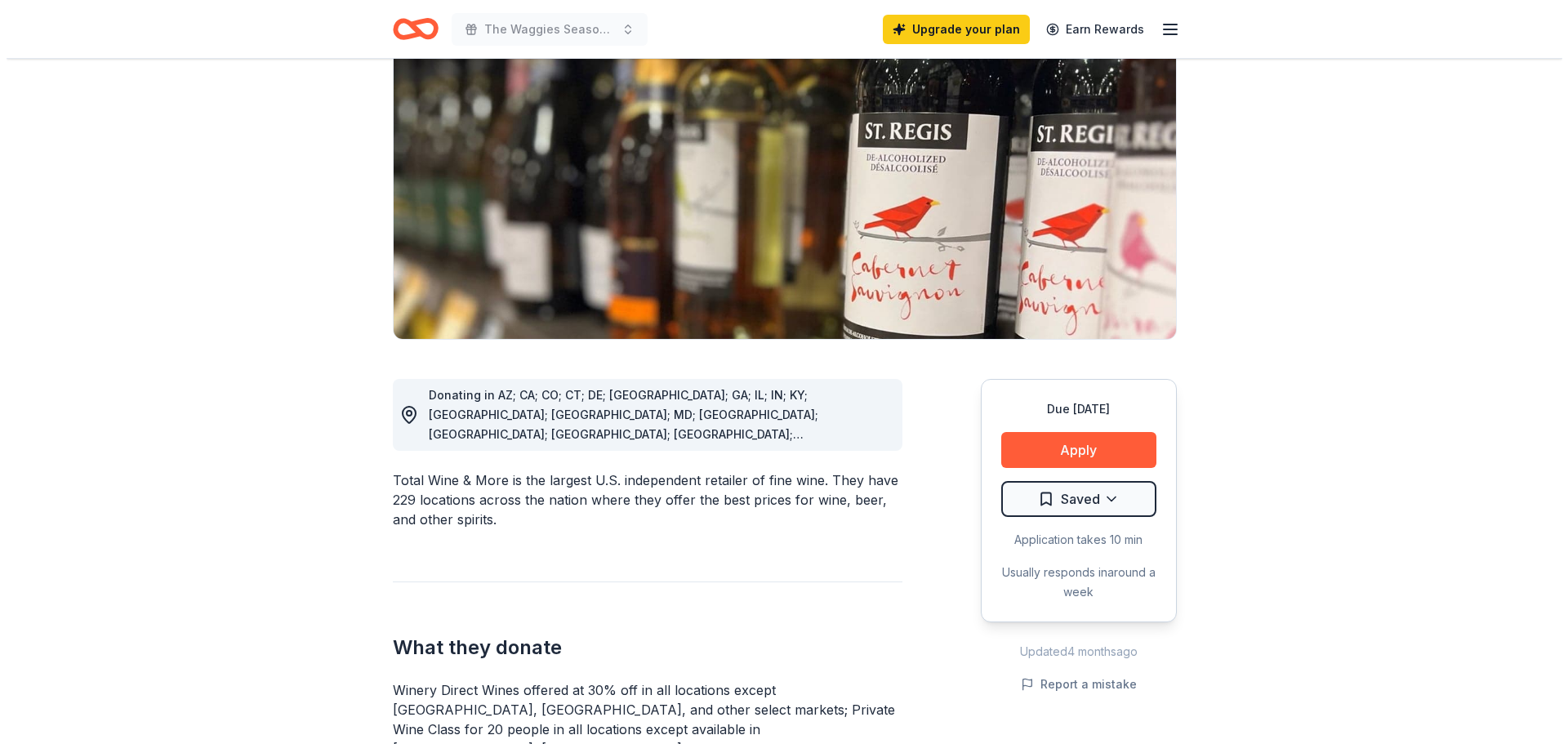
scroll to position [164, 0]
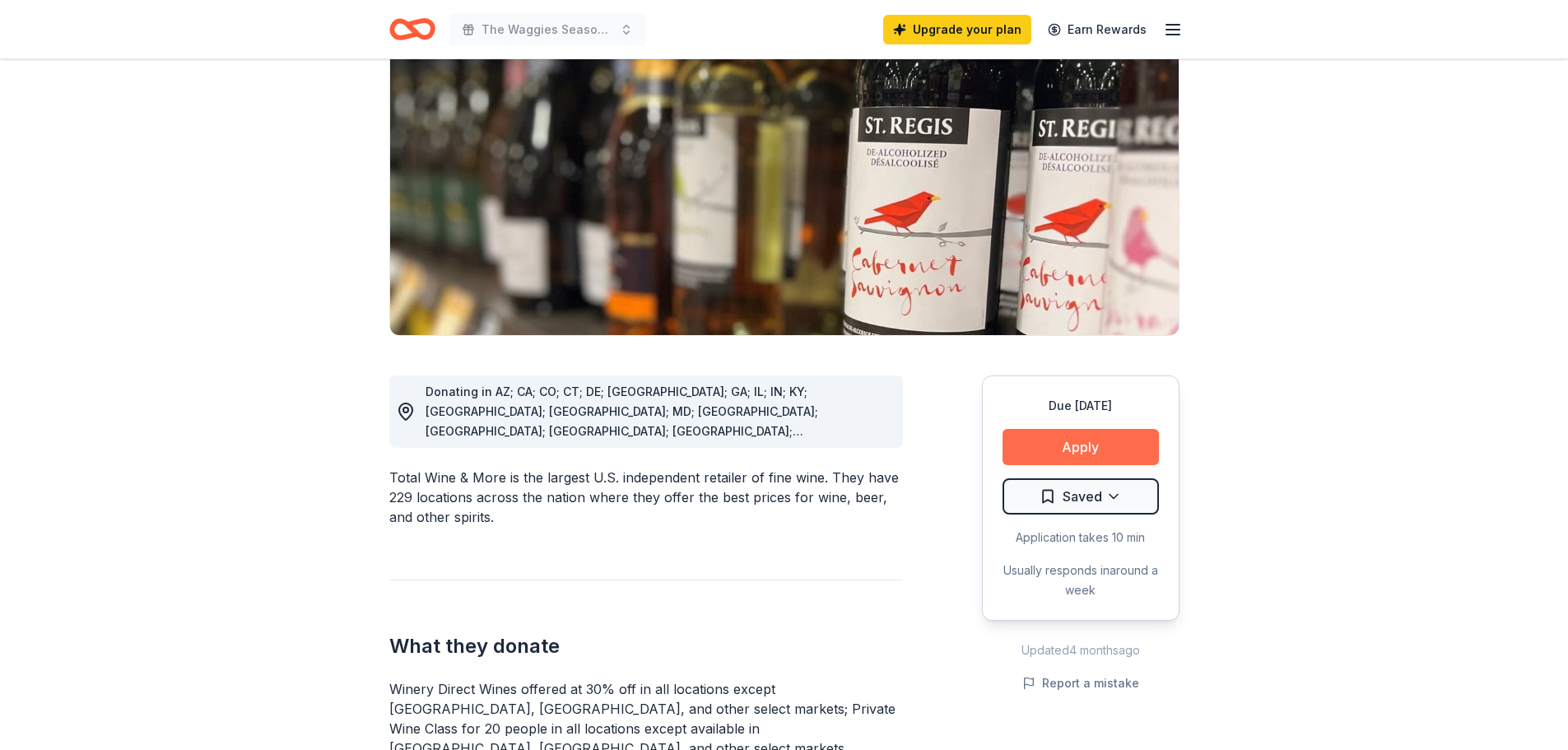
click at [1096, 446] on button "Apply" at bounding box center [1081, 447] width 156 height 37
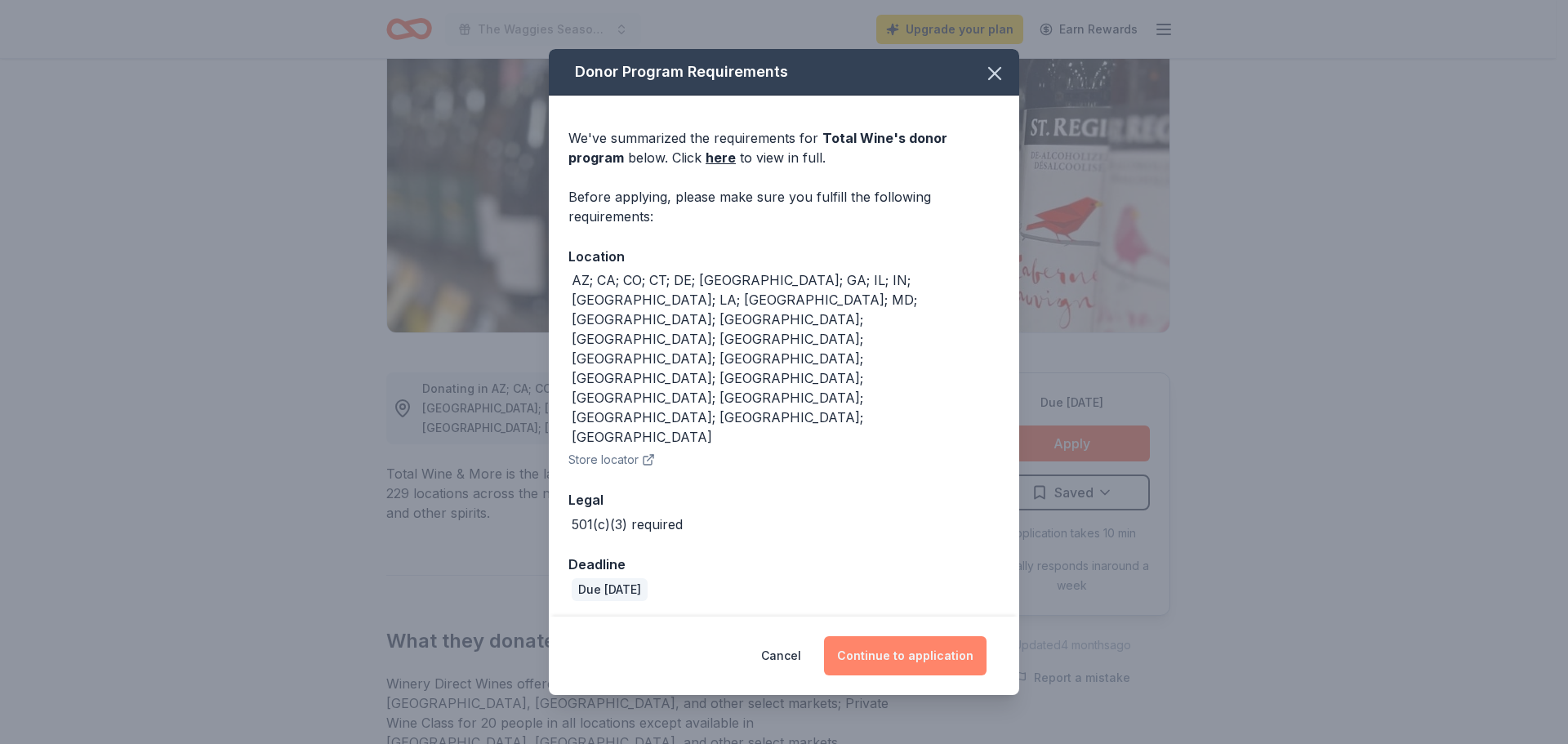
click at [940, 636] on button "Continue to application" at bounding box center [905, 655] width 163 height 39
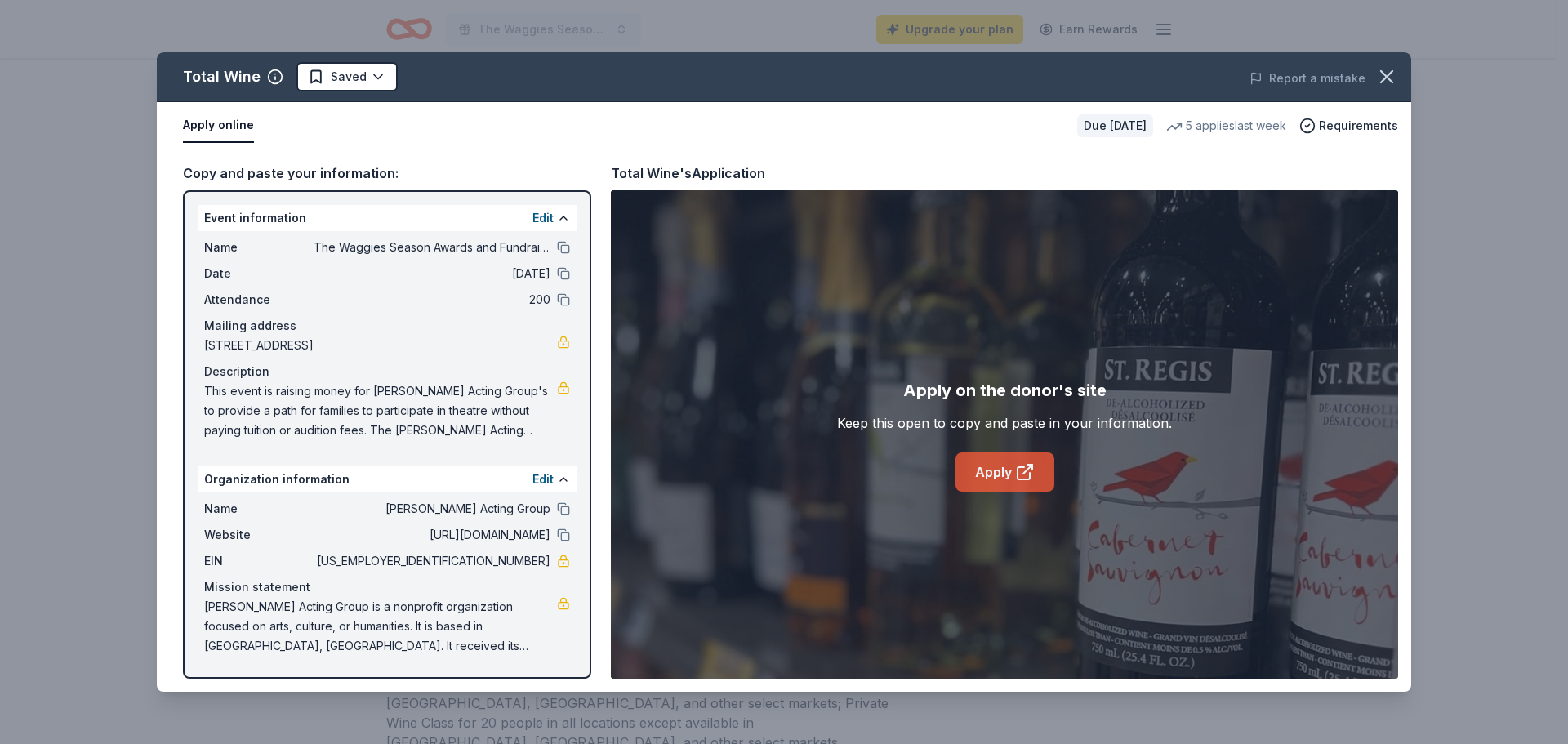
click at [1028, 477] on icon at bounding box center [1025, 471] width 20 height 20
click at [552, 215] on button "Edit" at bounding box center [543, 218] width 22 height 20
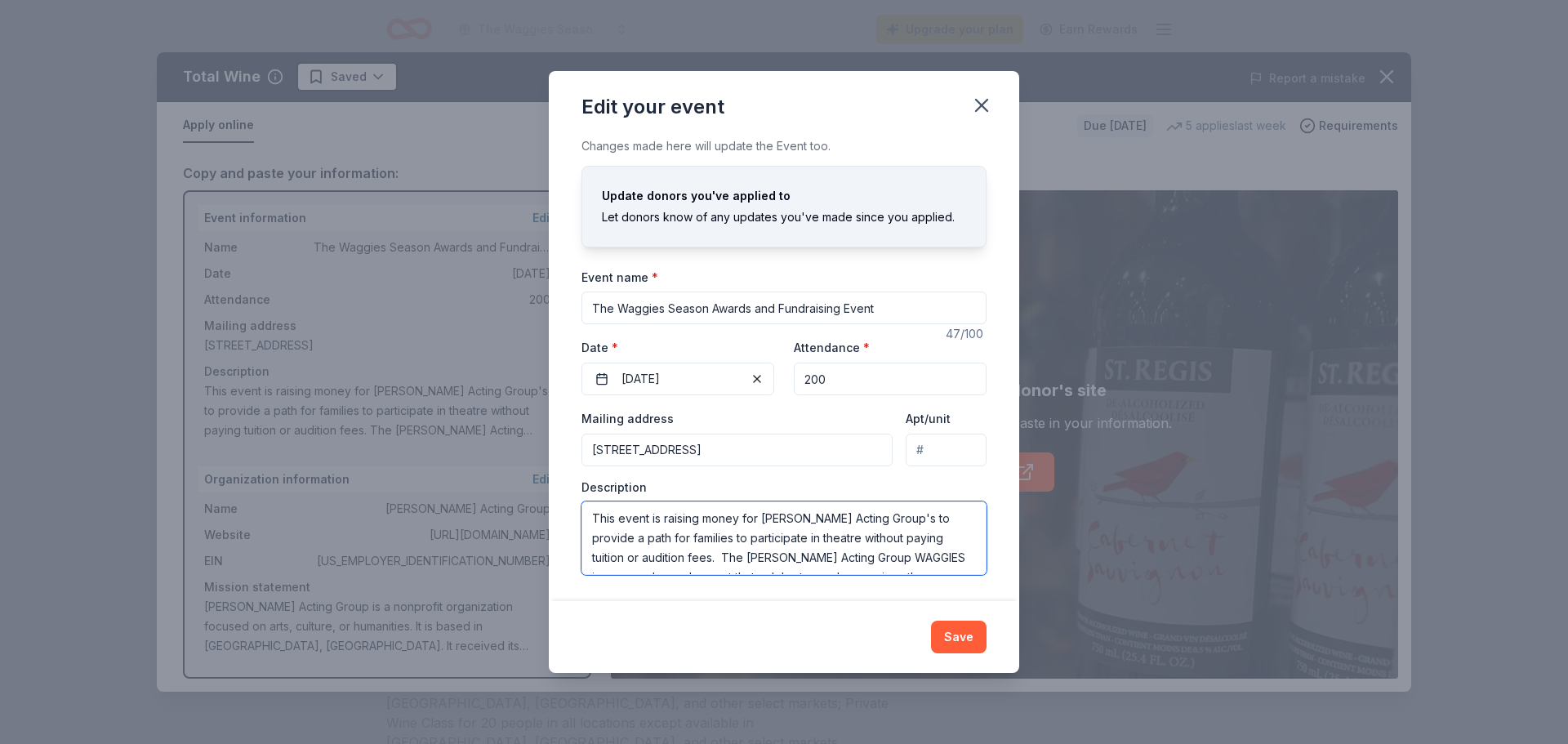
click at [742, 536] on textarea "This event is raising money for [PERSON_NAME] Acting Group's to provide a path …" at bounding box center [784, 538] width 405 height 74
click at [428, 551] on div "Edit your event Changes made here will update the Event too. Update donors you'…" at bounding box center [784, 372] width 1568 height 744
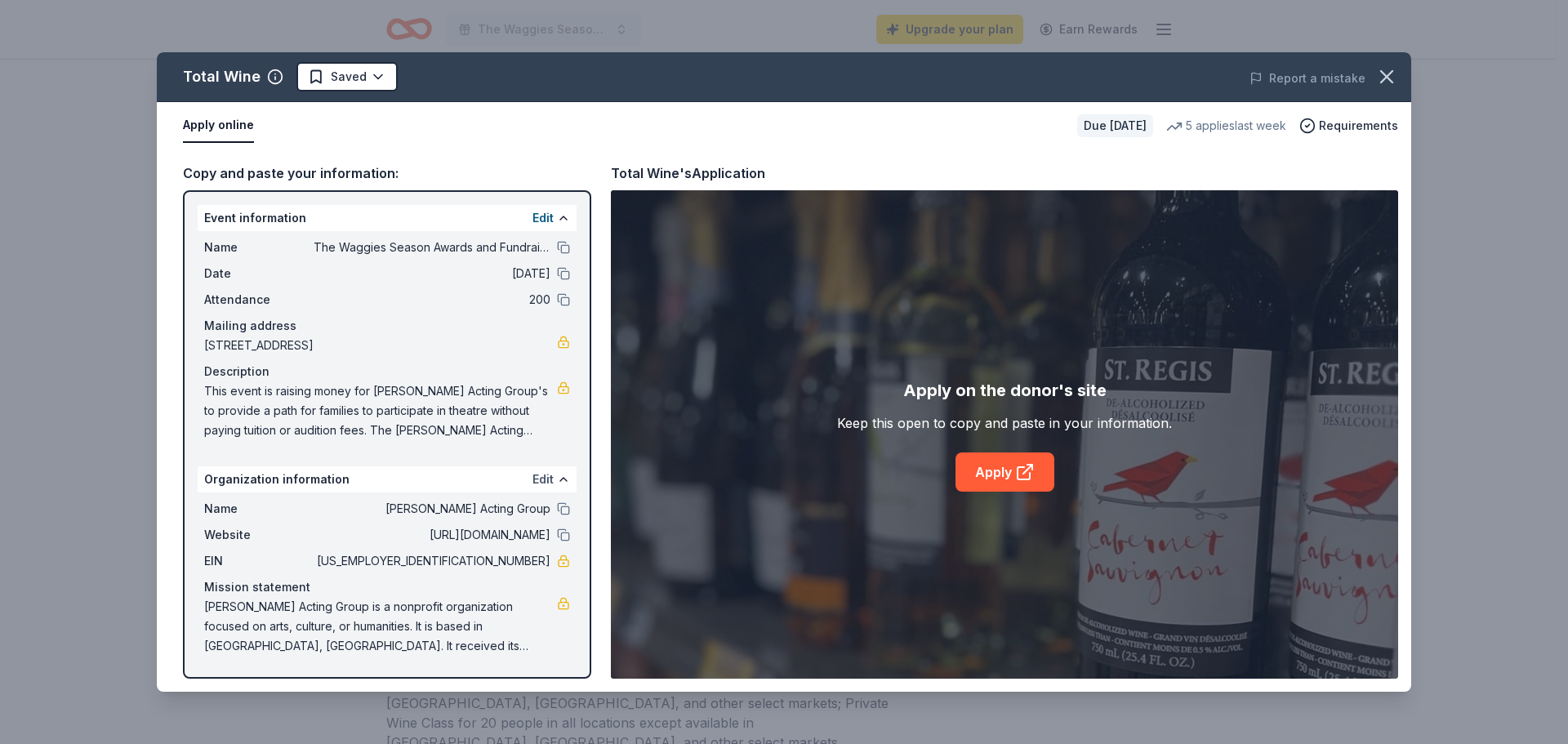
click at [545, 478] on button "Edit" at bounding box center [543, 479] width 22 height 20
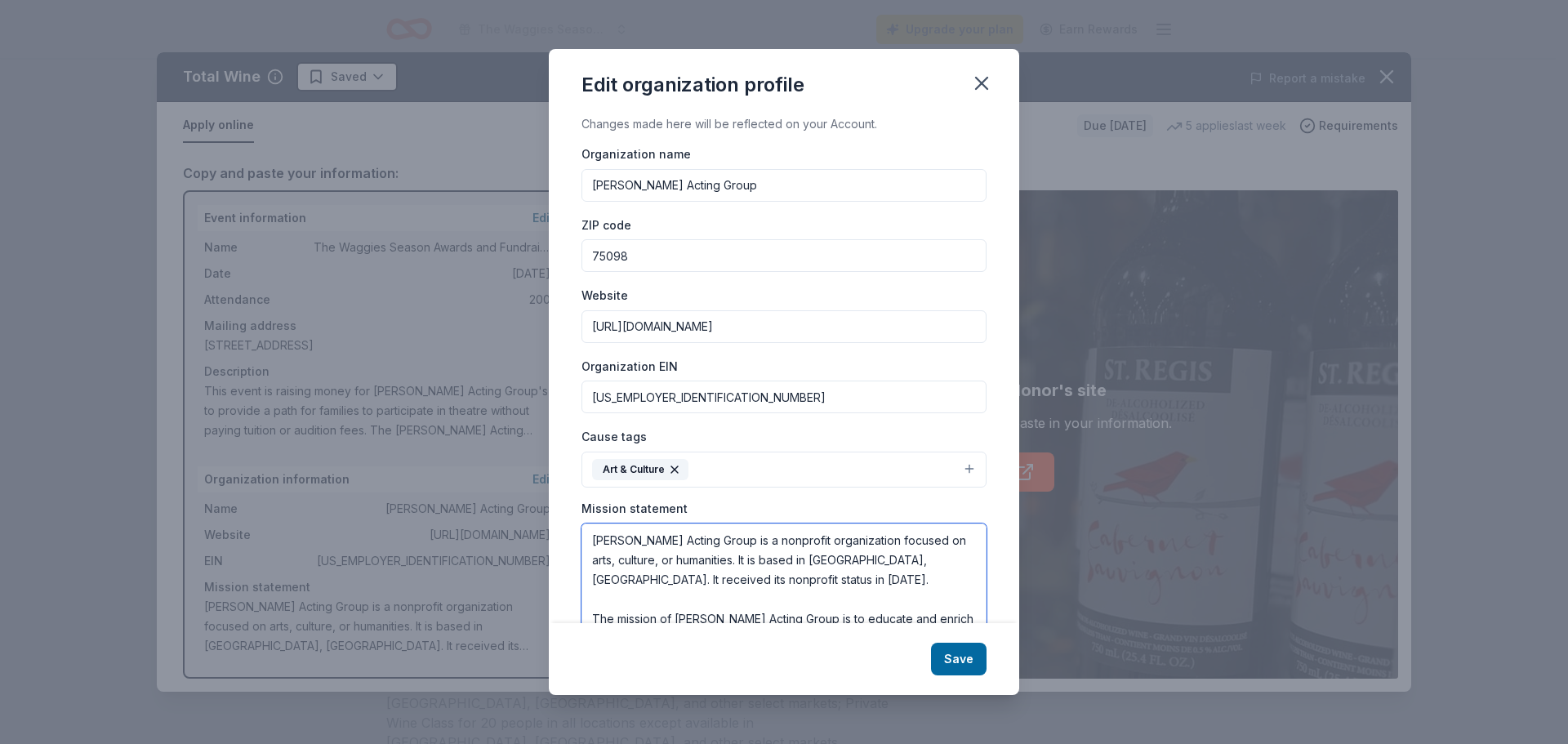
click at [786, 542] on textarea "[PERSON_NAME] Acting Group is a nonprofit organization focused on arts, culture…" at bounding box center [784, 580] width 405 height 112
click at [763, 562] on textarea "[PERSON_NAME] Acting Group is a nonprofit organization focused on arts, culture…" at bounding box center [784, 580] width 405 height 112
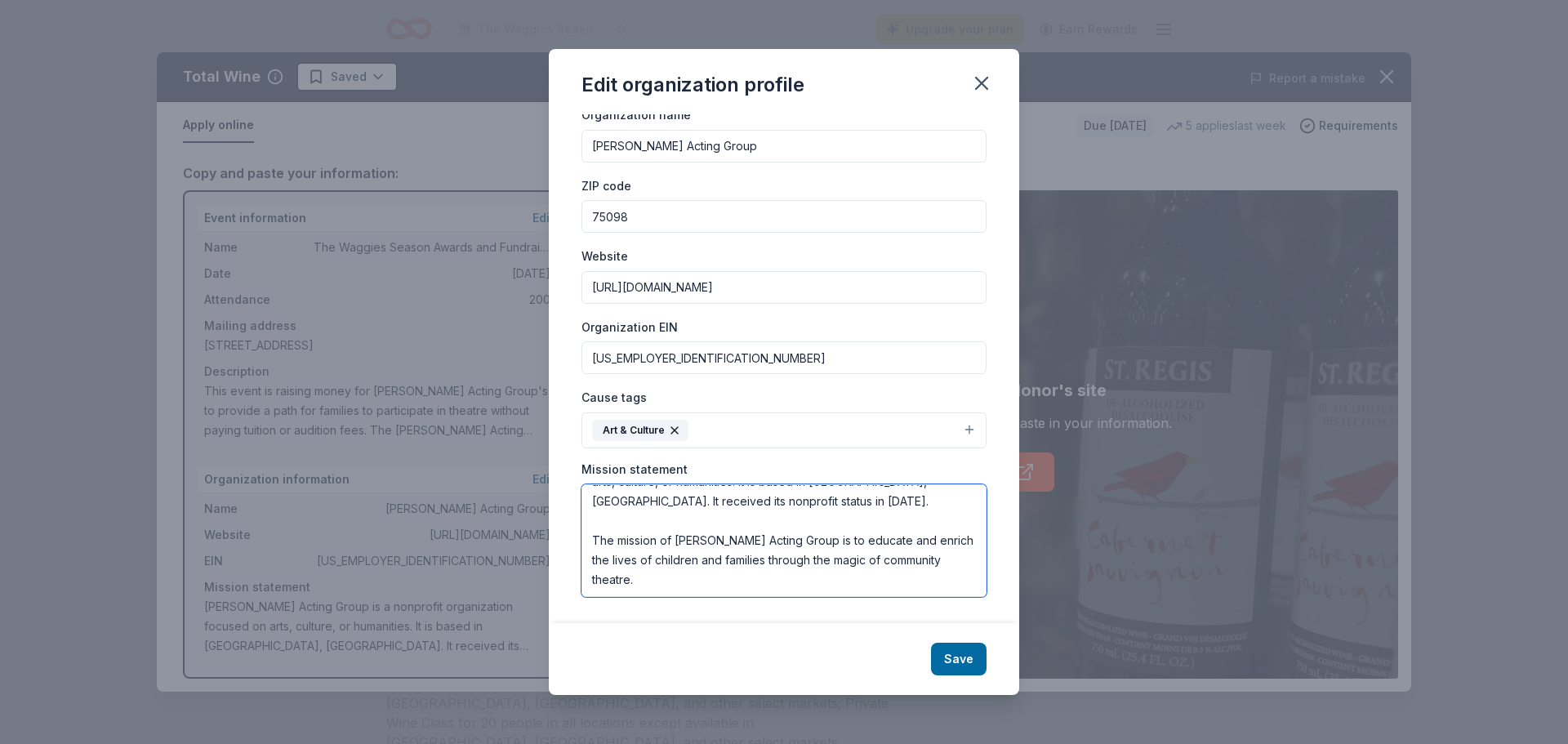
drag, startPoint x: 592, startPoint y: 542, endPoint x: 852, endPoint y: 626, distance: 273.2
click at [852, 626] on div "Edit organization profile Changes made here will be reflected on your Account. …" at bounding box center [784, 372] width 471 height 646
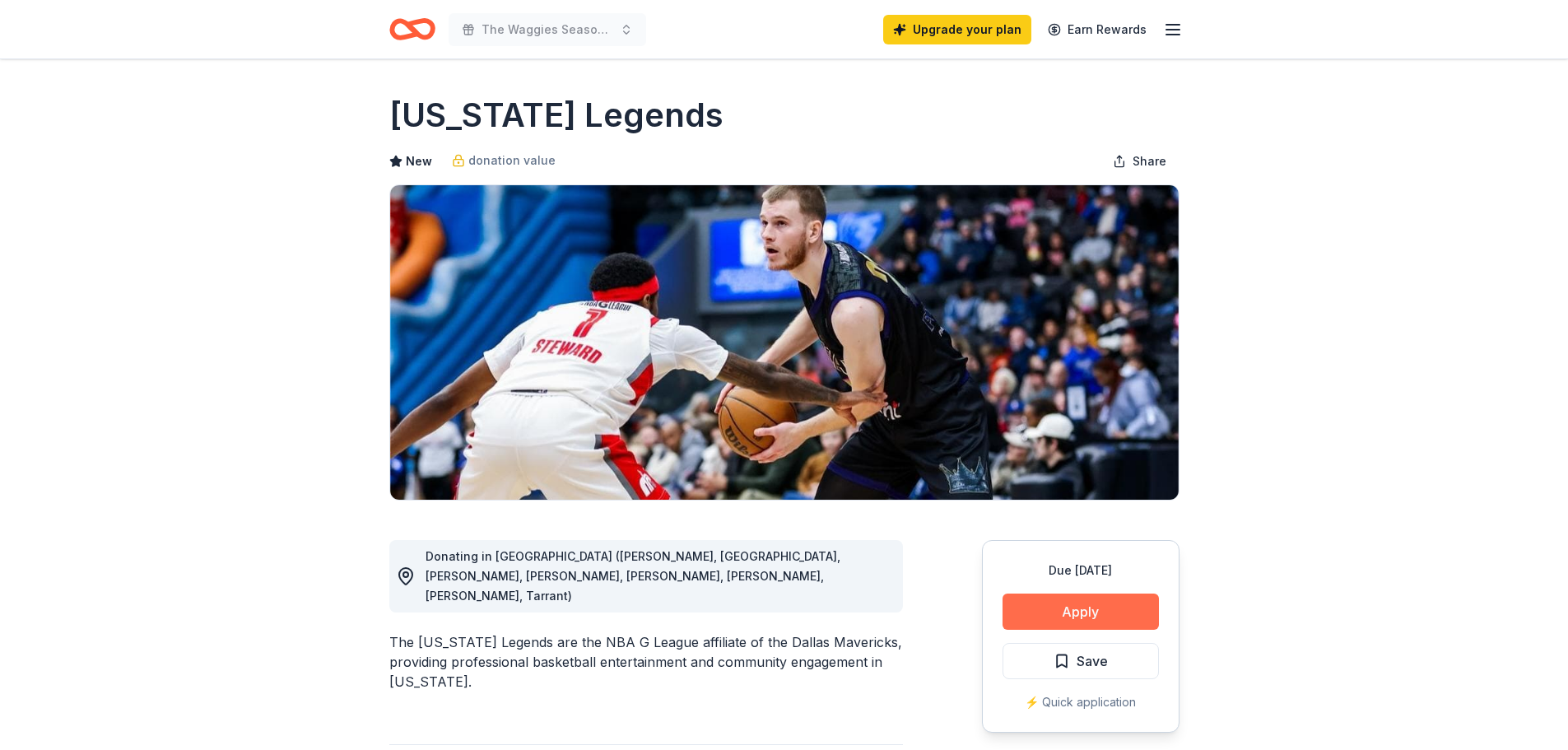
click at [1061, 616] on button "Apply" at bounding box center [1081, 612] width 156 height 37
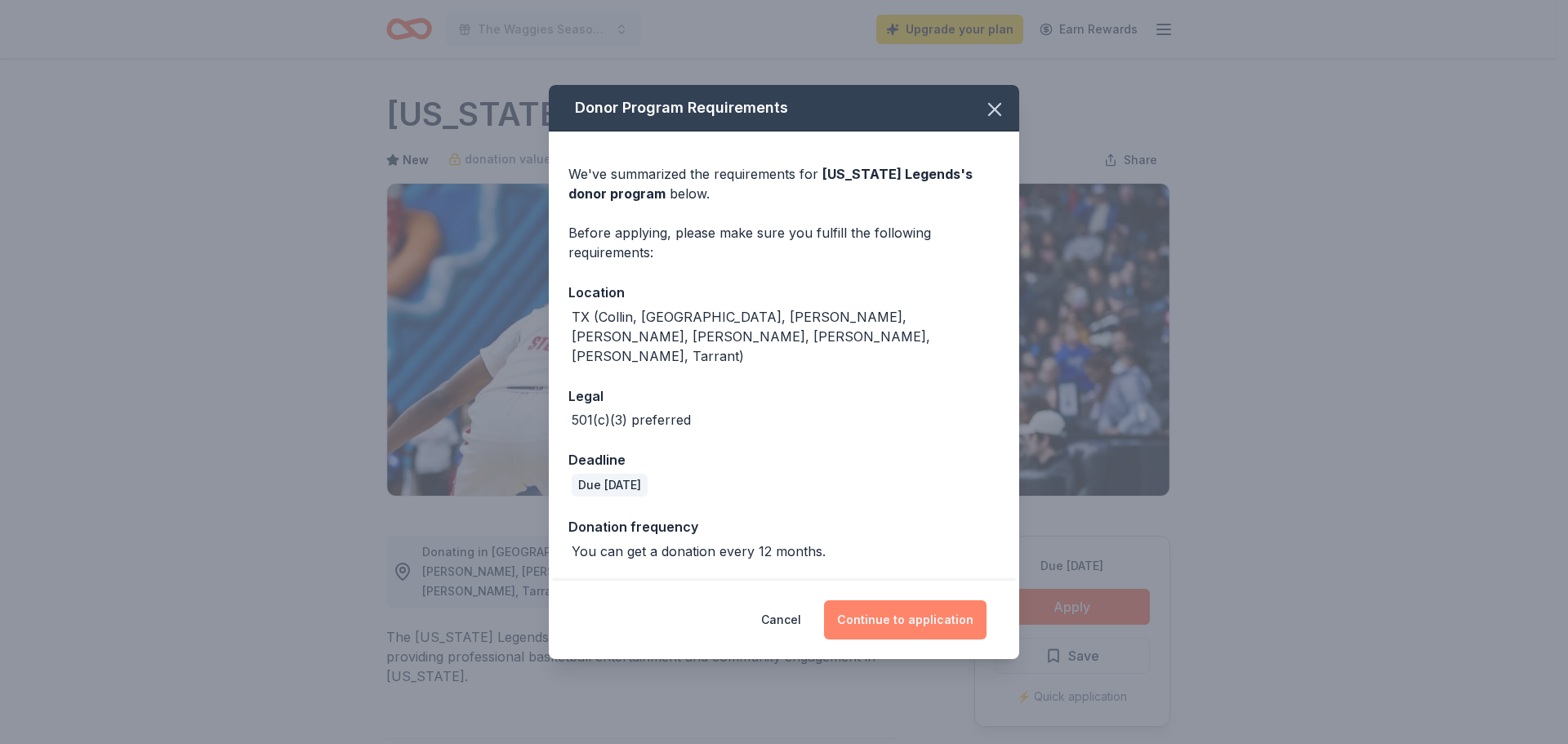
click at [886, 617] on button "Continue to application" at bounding box center [905, 619] width 163 height 39
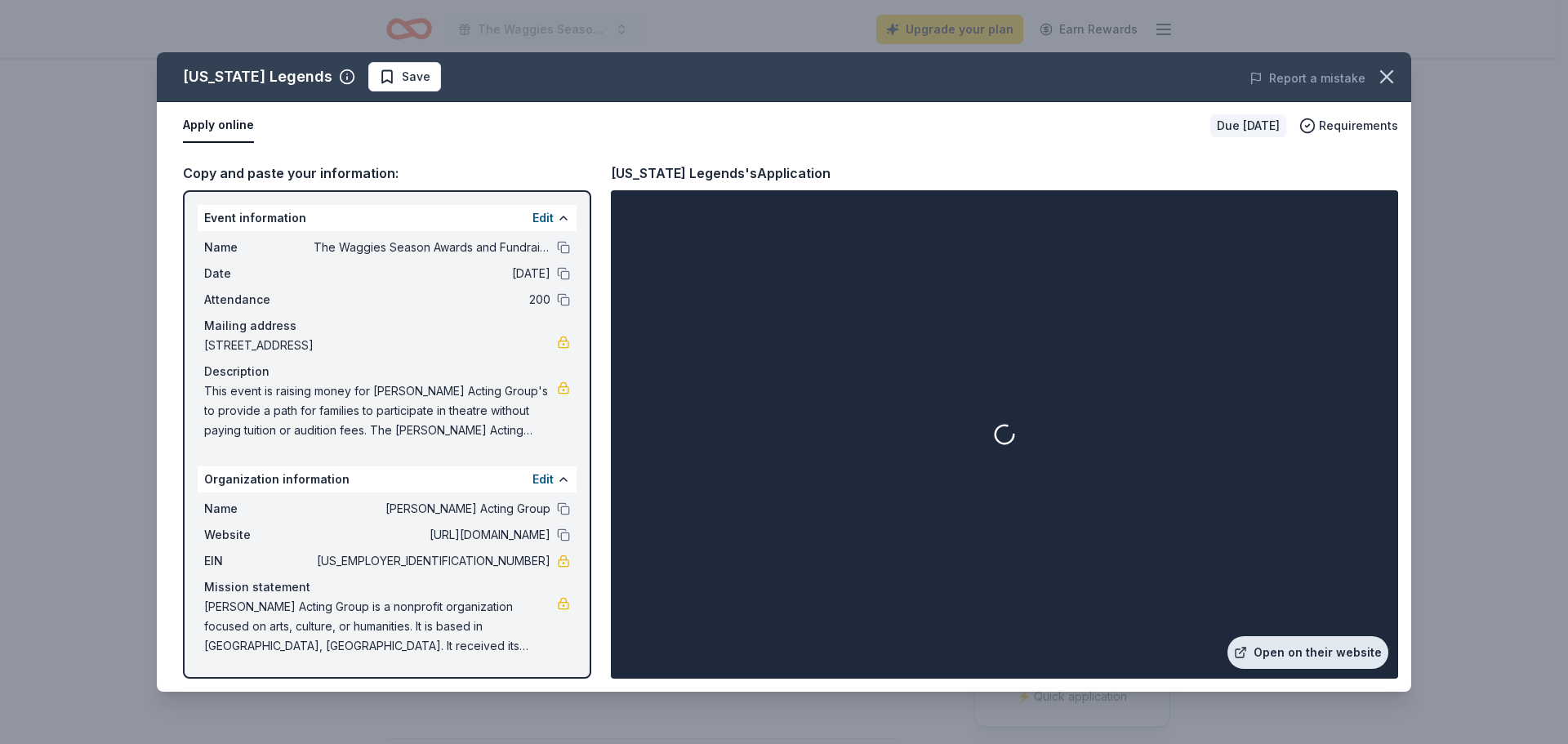
click at [1329, 664] on link "Open on their website" at bounding box center [1308, 652] width 161 height 33
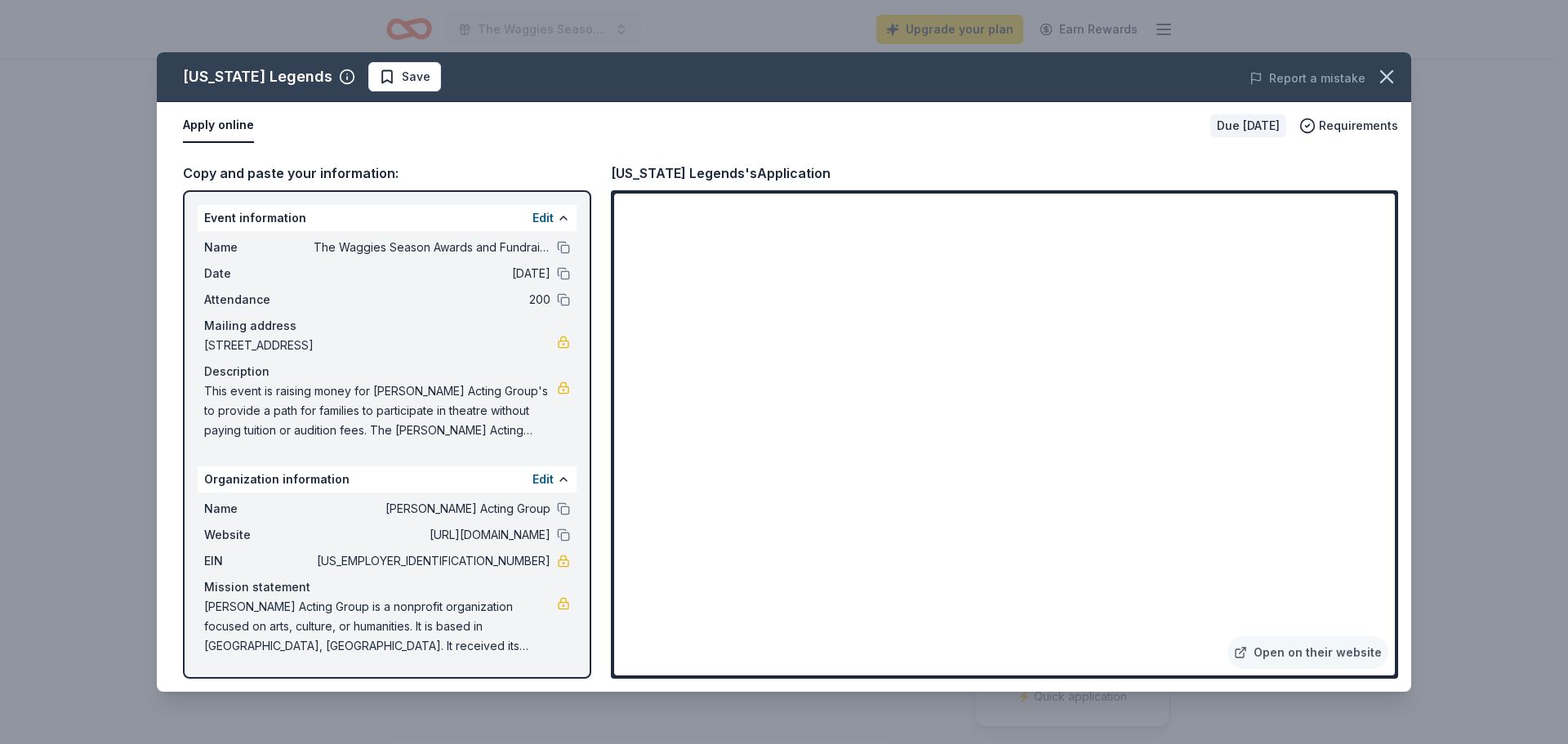
click at [363, 254] on span "The Waggies Season Awards and Fundraising Event" at bounding box center [432, 247] width 237 height 20
click at [545, 215] on button "Edit" at bounding box center [543, 218] width 22 height 20
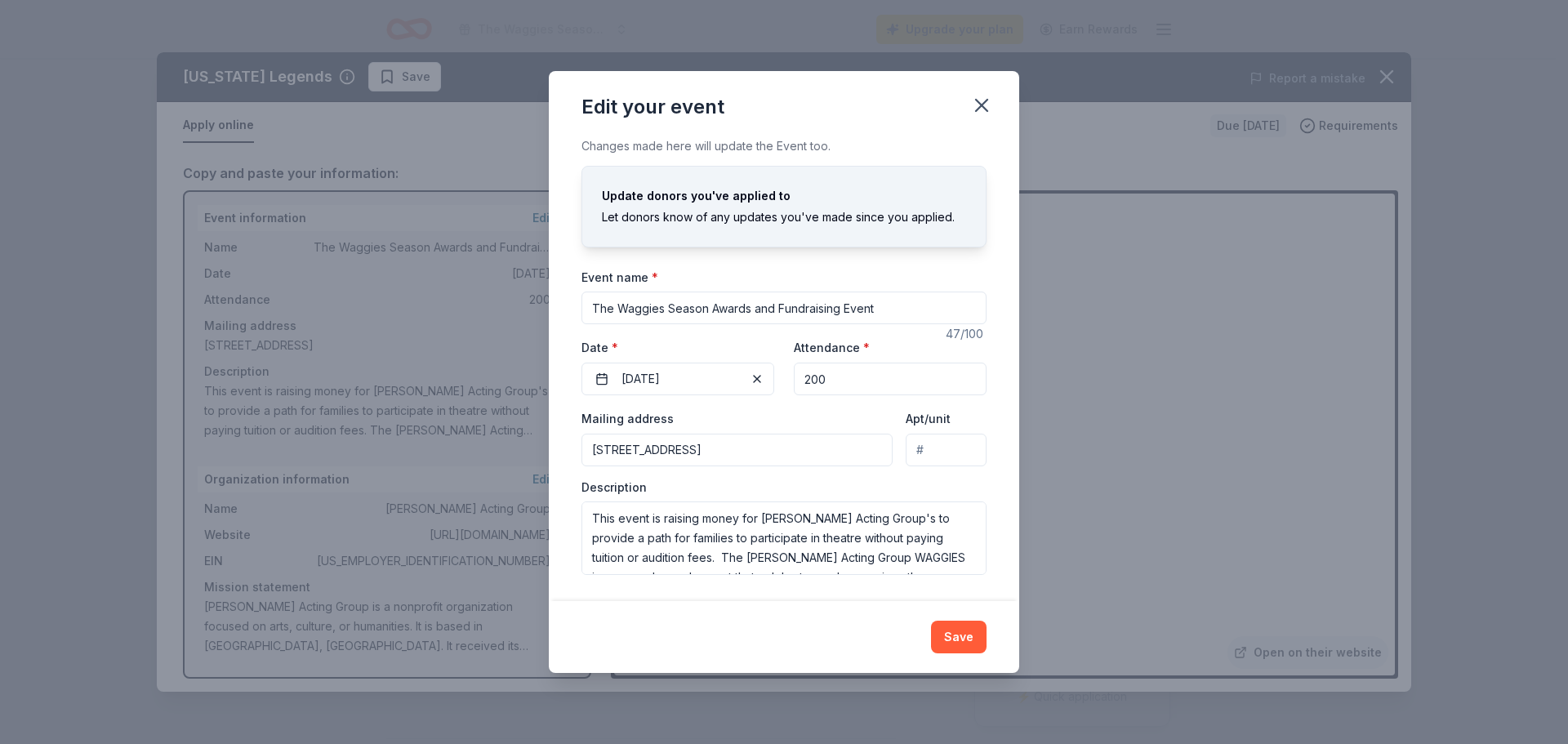
click at [745, 305] on input "The Waggies Season Awards and Fundraising Event" at bounding box center [784, 308] width 405 height 33
click at [726, 537] on textarea "This event is raising money for [PERSON_NAME] Acting Group's to provide a path …" at bounding box center [784, 538] width 405 height 74
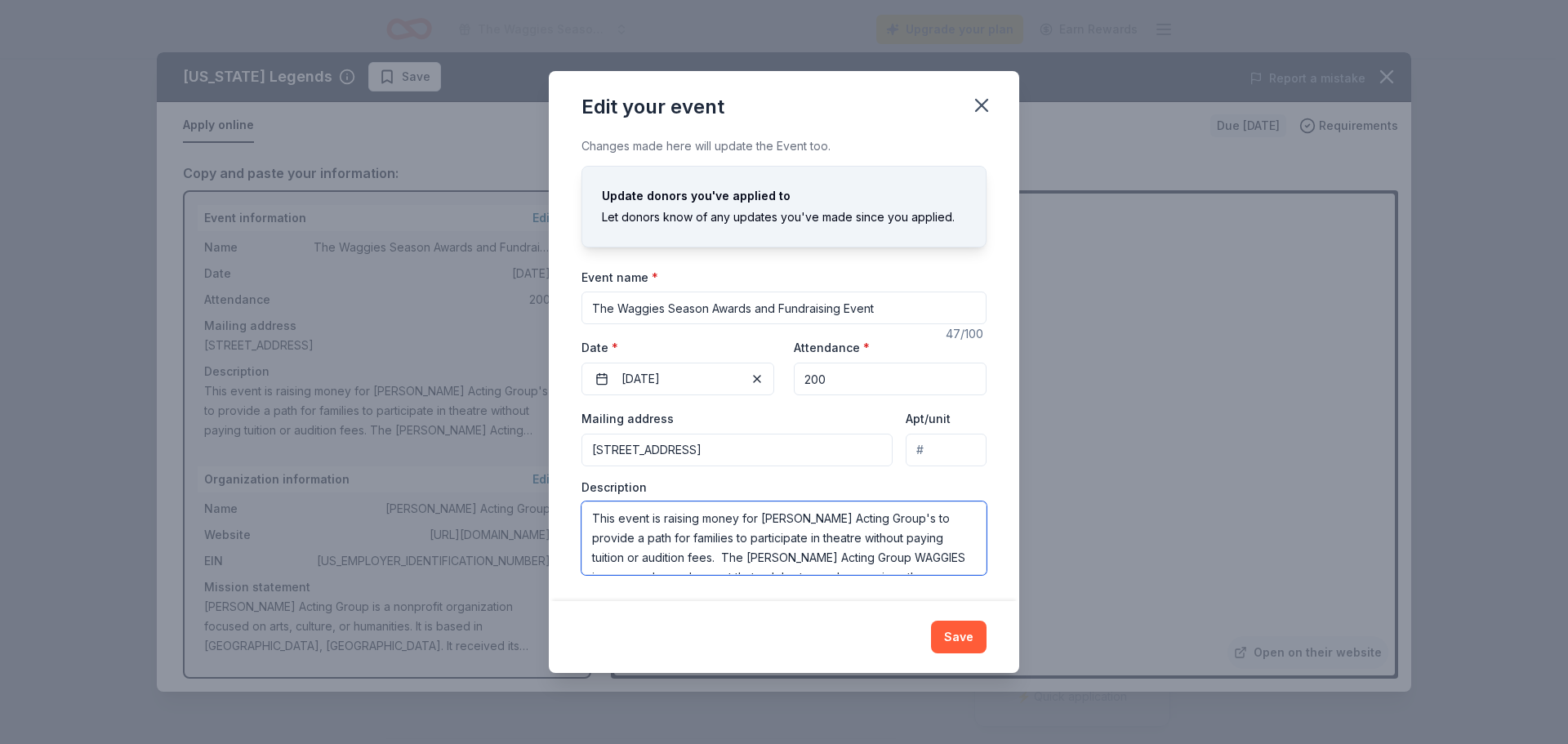
click at [726, 537] on textarea "This event is raising money for [PERSON_NAME] Acting Group's to provide a path …" at bounding box center [784, 538] width 405 height 74
click at [989, 106] on icon "button" at bounding box center [981, 106] width 22 height 22
